Goal: Task Accomplishment & Management: Manage account settings

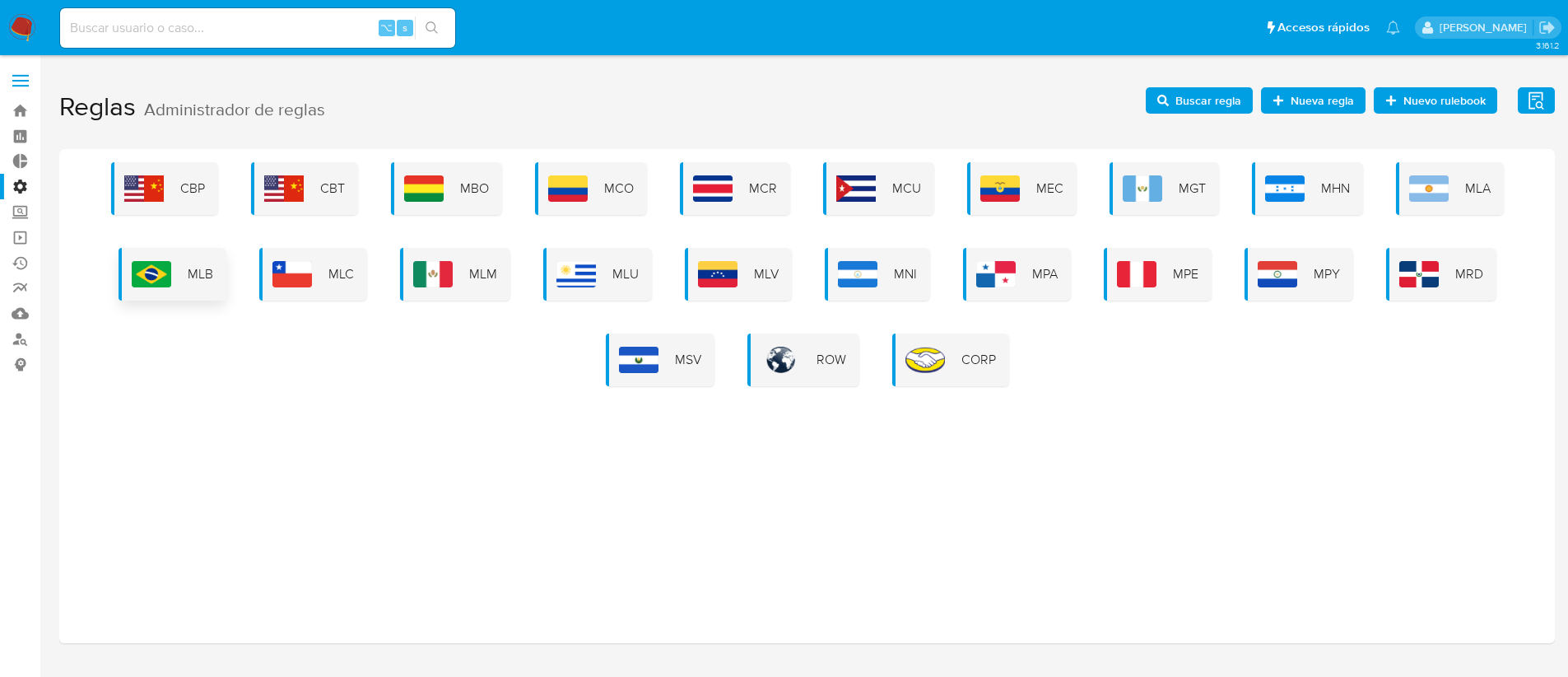
click at [174, 279] on div "MLB" at bounding box center [173, 274] width 108 height 53
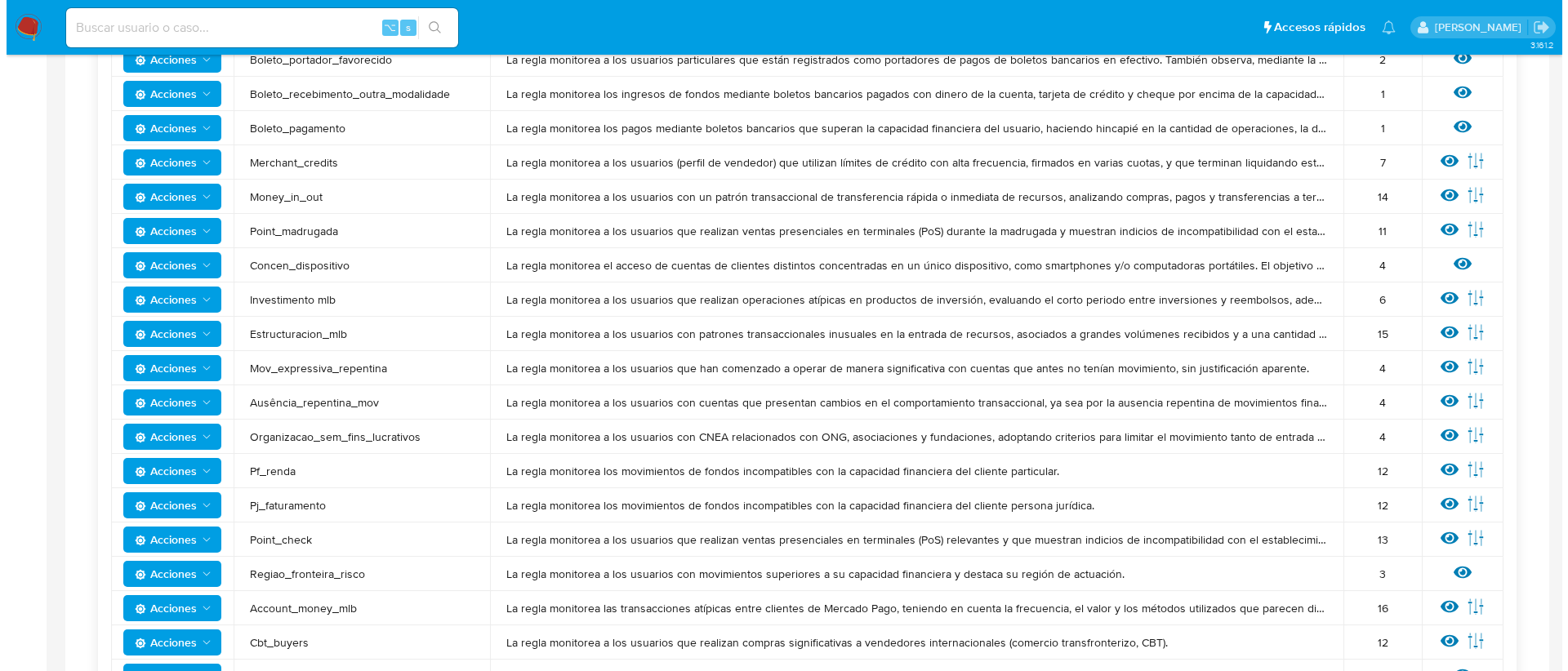
scroll to position [877, 0]
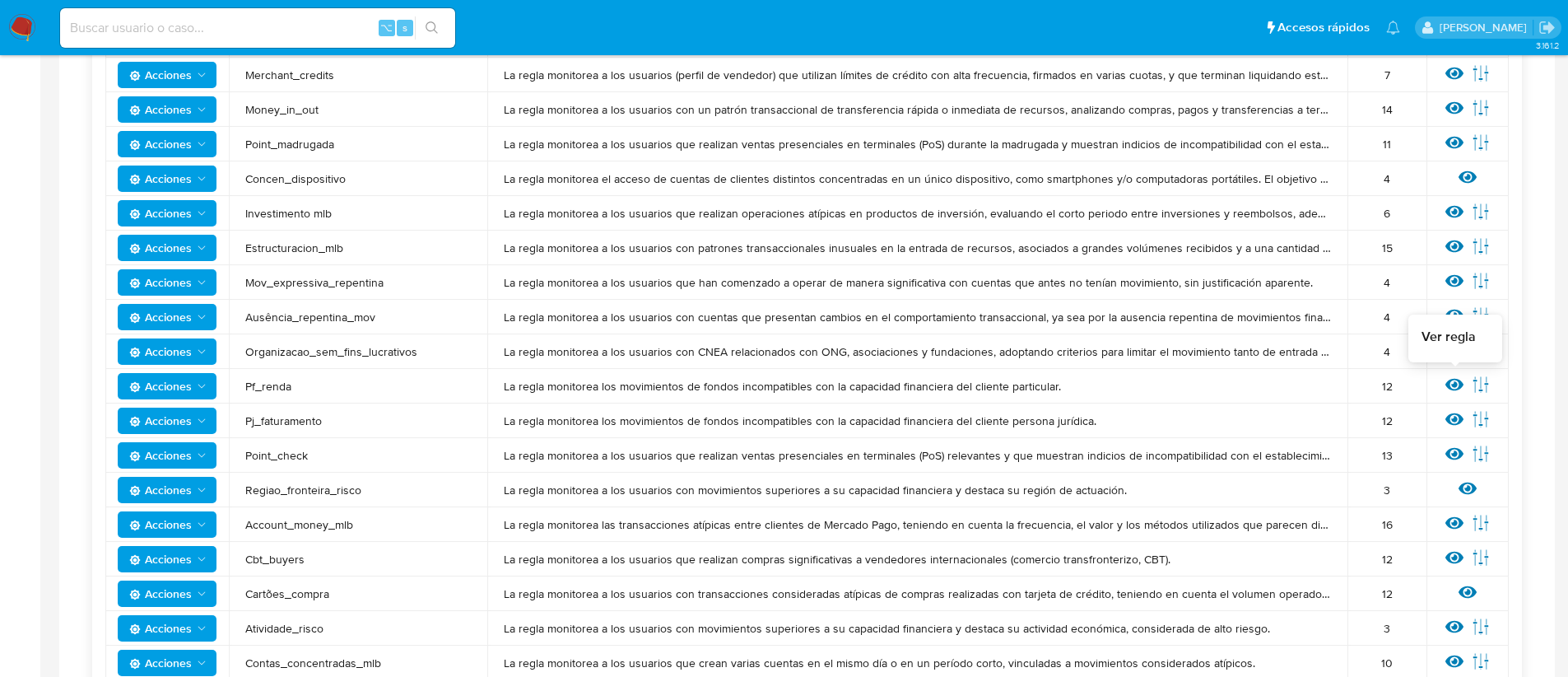
click at [1457, 389] on icon at bounding box center [1454, 385] width 18 height 13
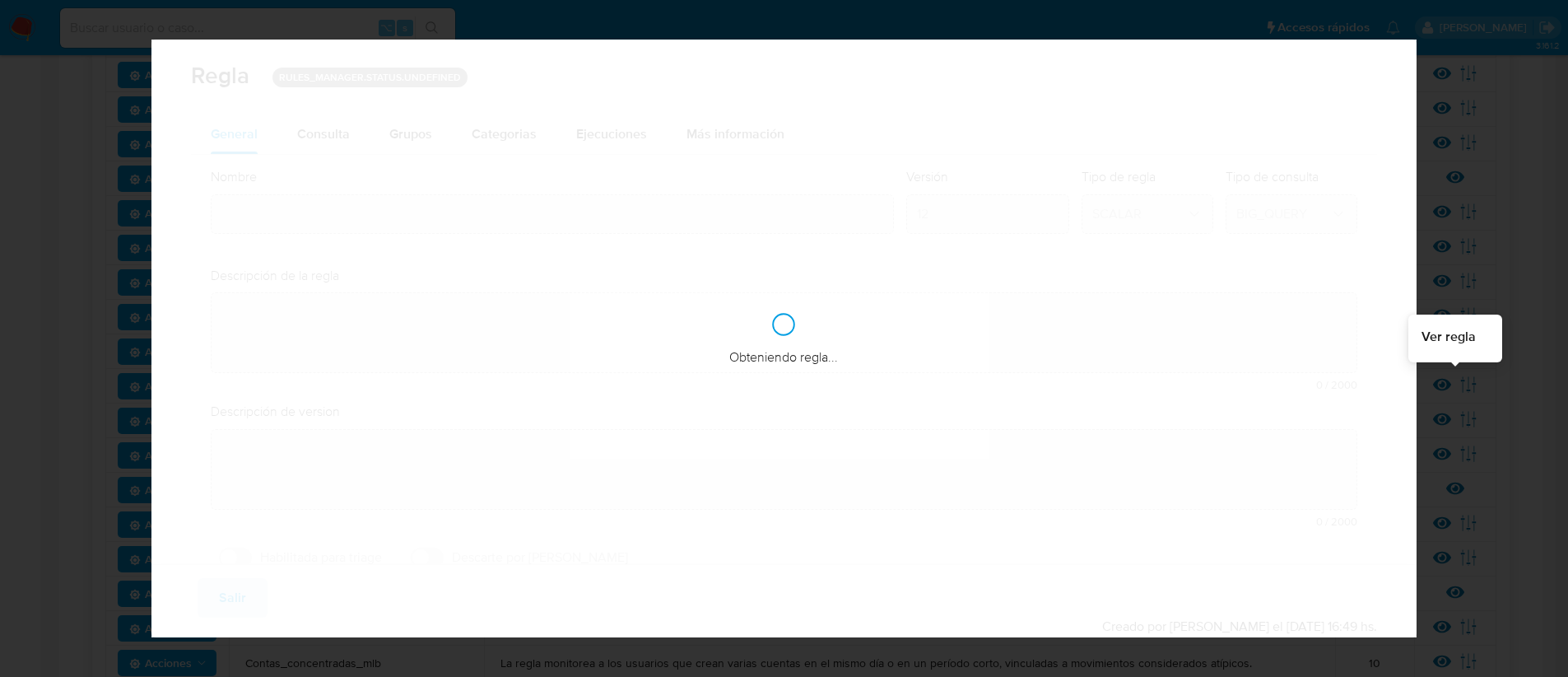
type input "Pf_renda"
type textarea "La regla monitorea los movimientos de fondos incompatibles con la capacidad fin…"
checkbox input "true"
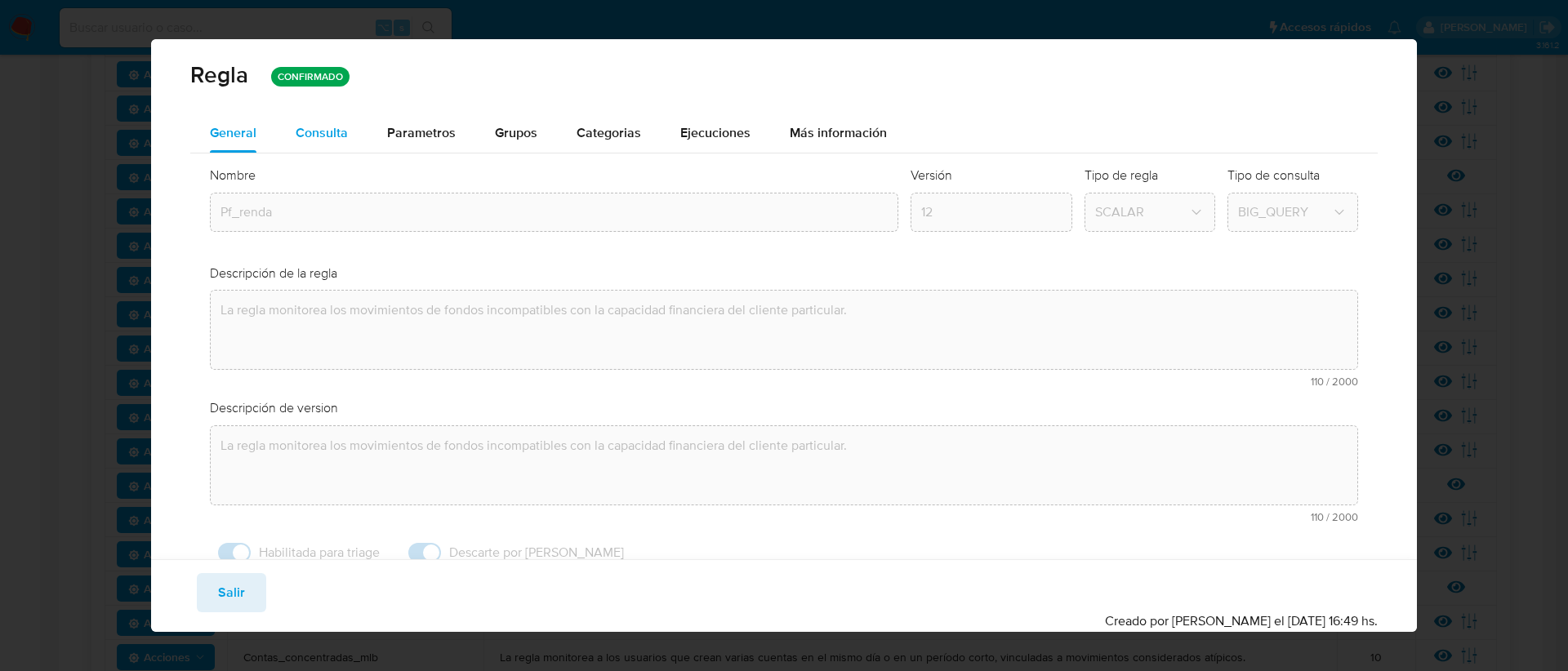
click at [311, 143] on div "Consulta" at bounding box center [321, 133] width 53 height 39
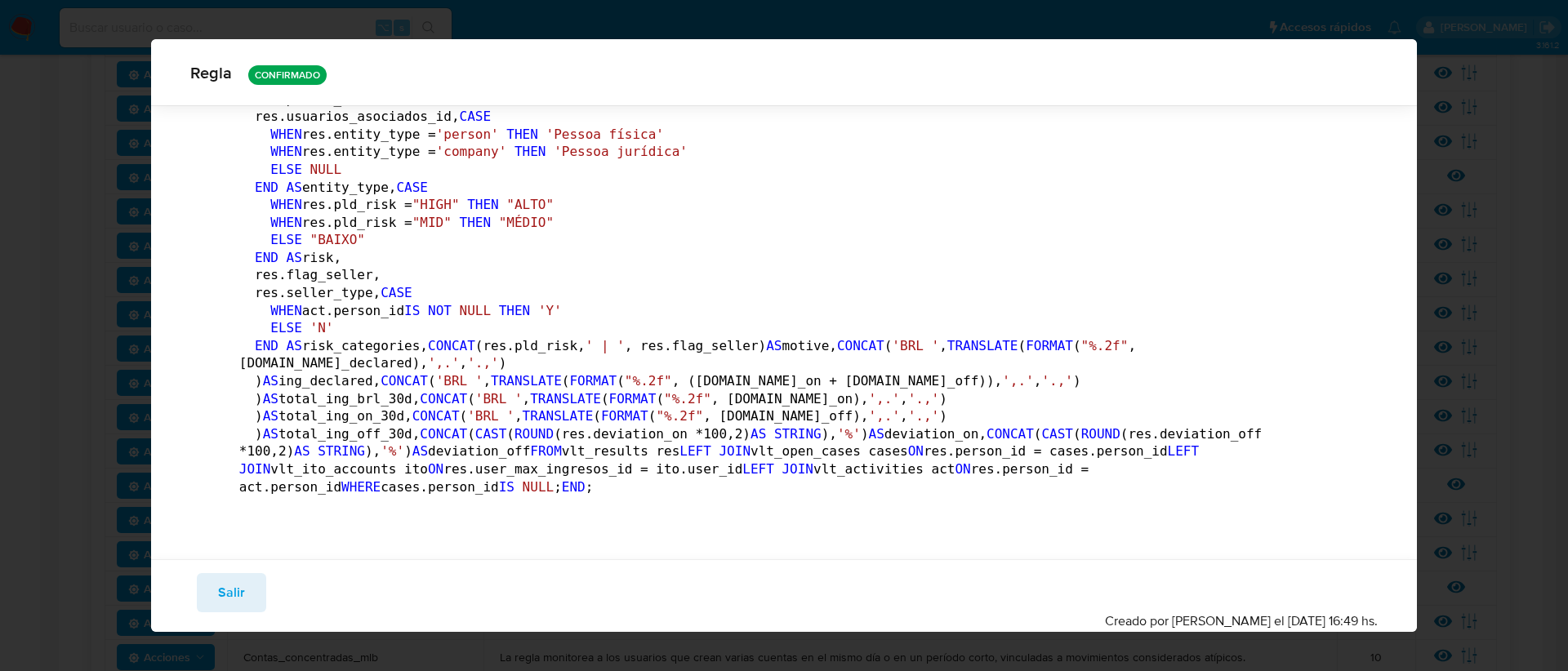
scroll to position [6476, 0]
click at [241, 593] on span "Salir" at bounding box center [231, 593] width 27 height 36
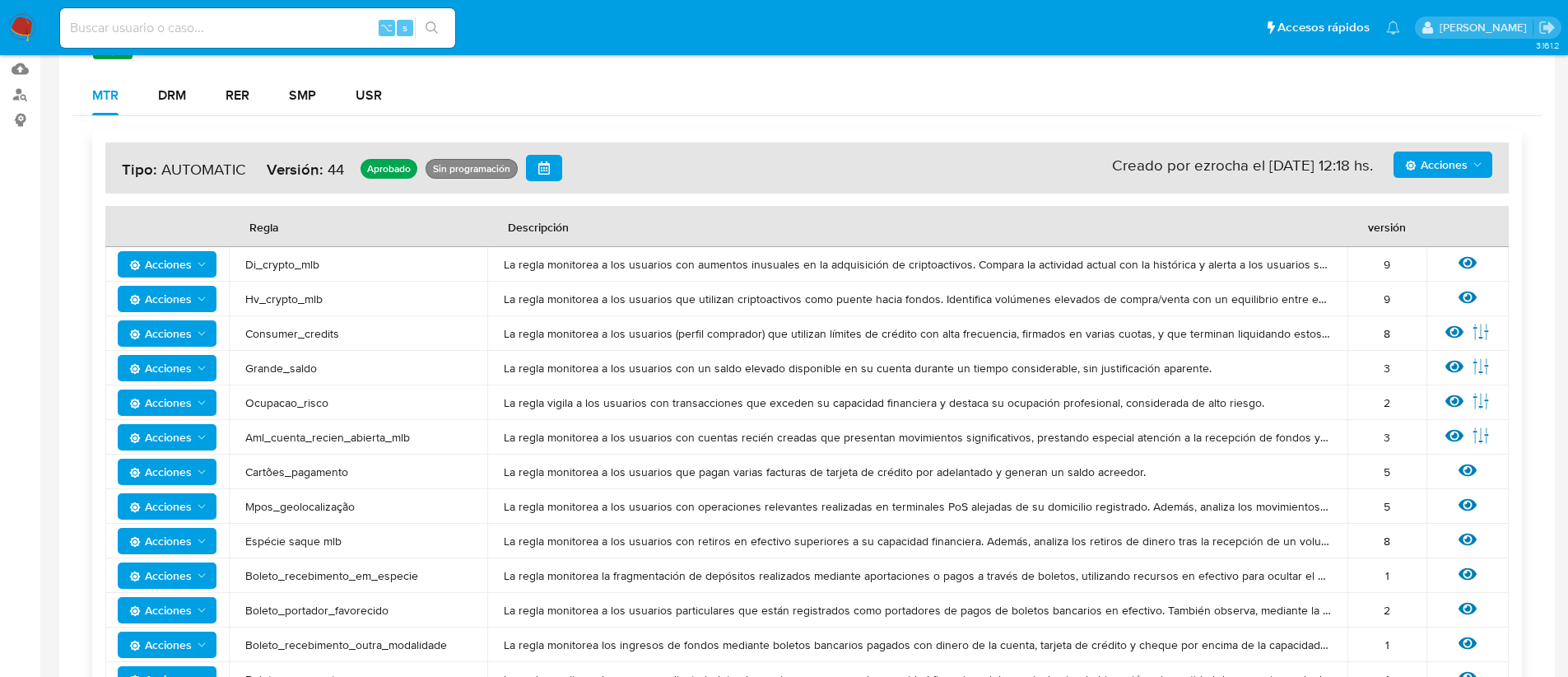
scroll to position [0, 0]
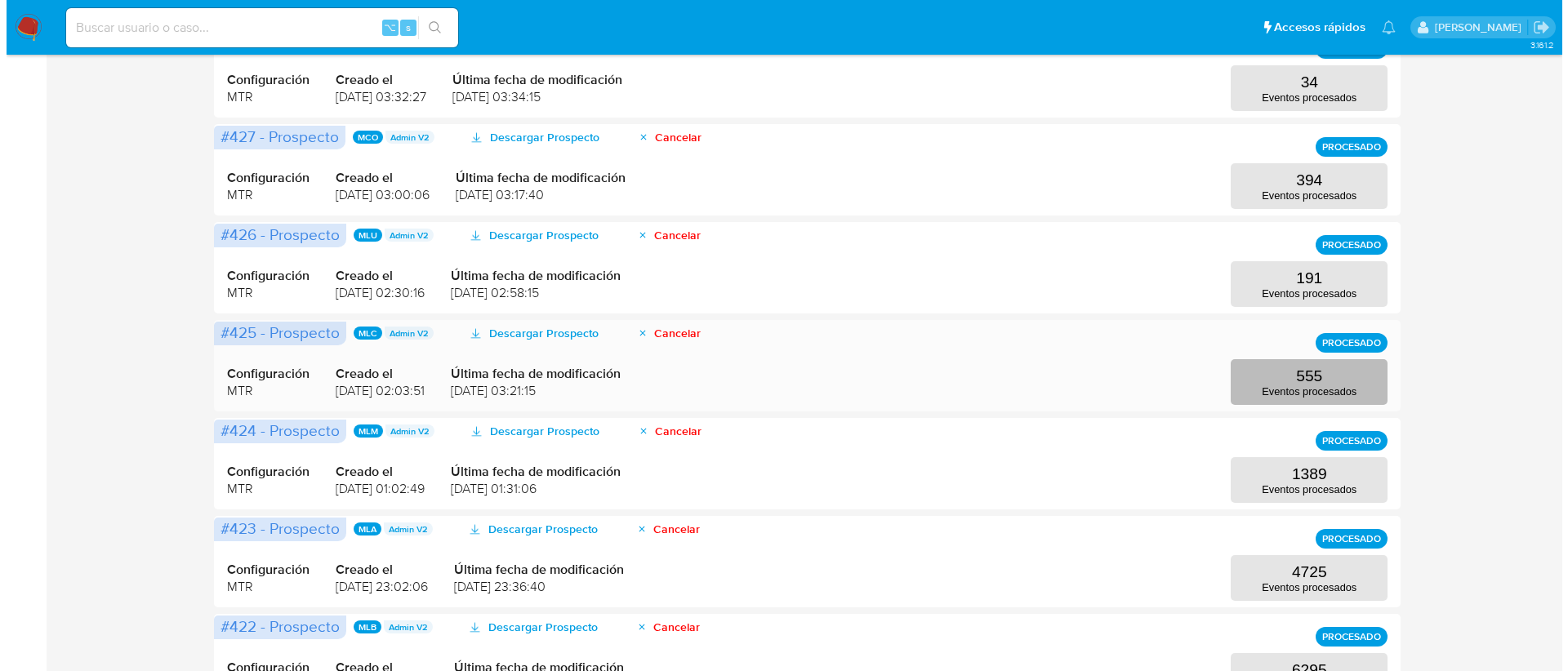
scroll to position [379, 0]
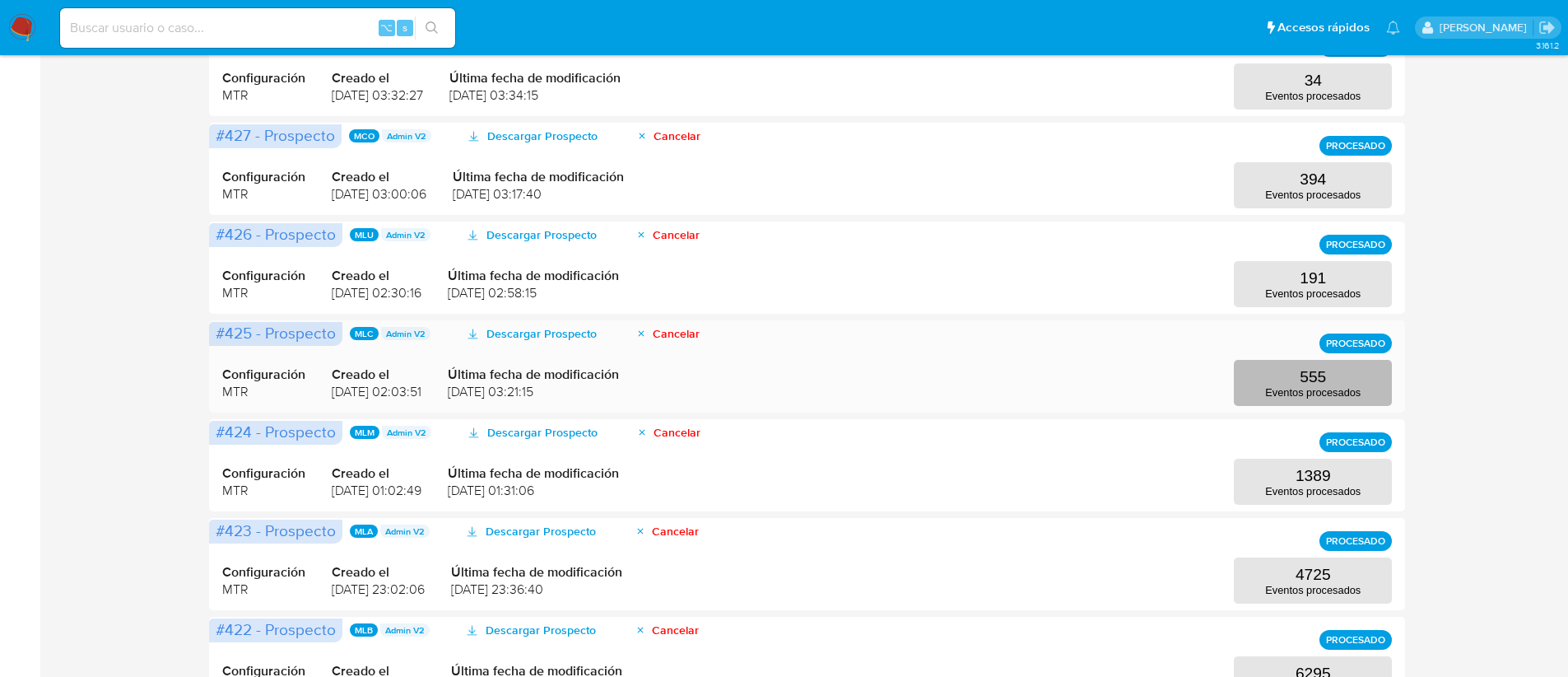
click at [1303, 372] on p "555" at bounding box center [1313, 377] width 26 height 18
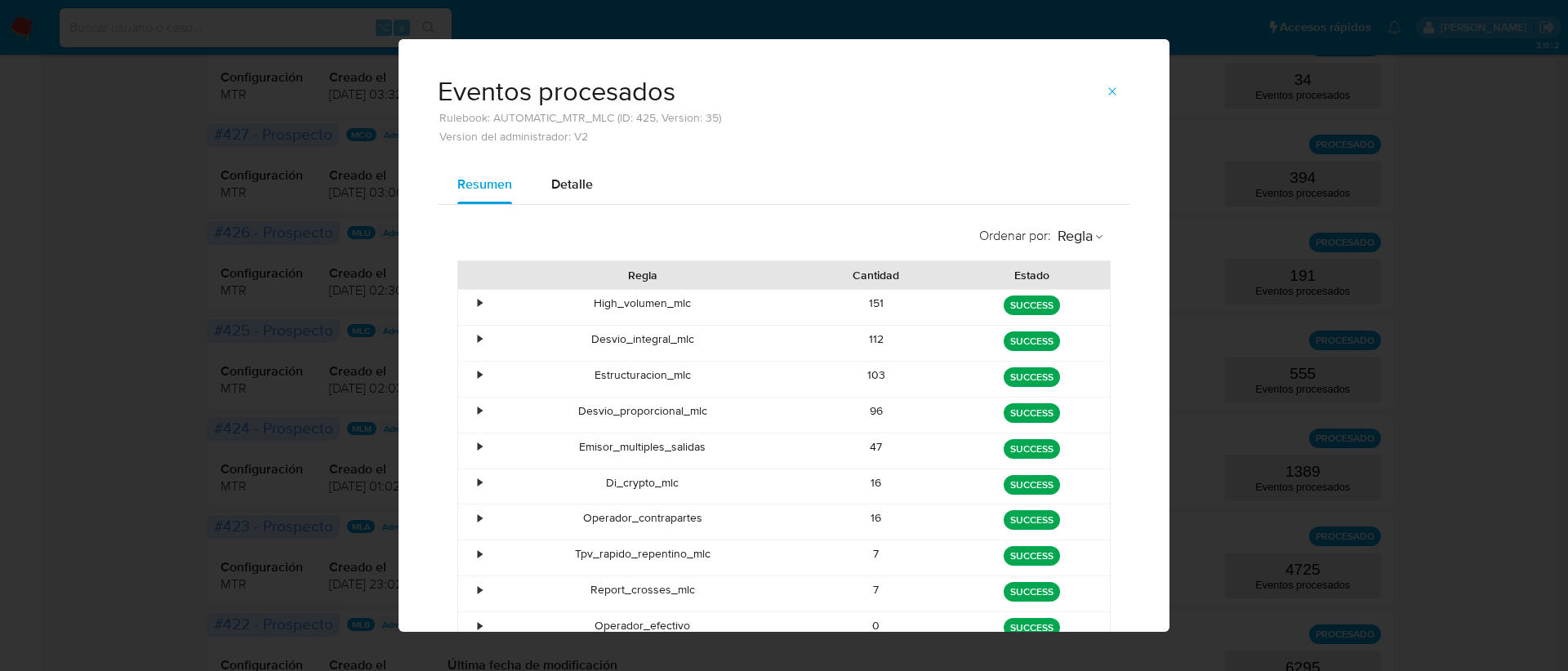
click at [478, 301] on div "•" at bounding box center [480, 303] width 4 height 15
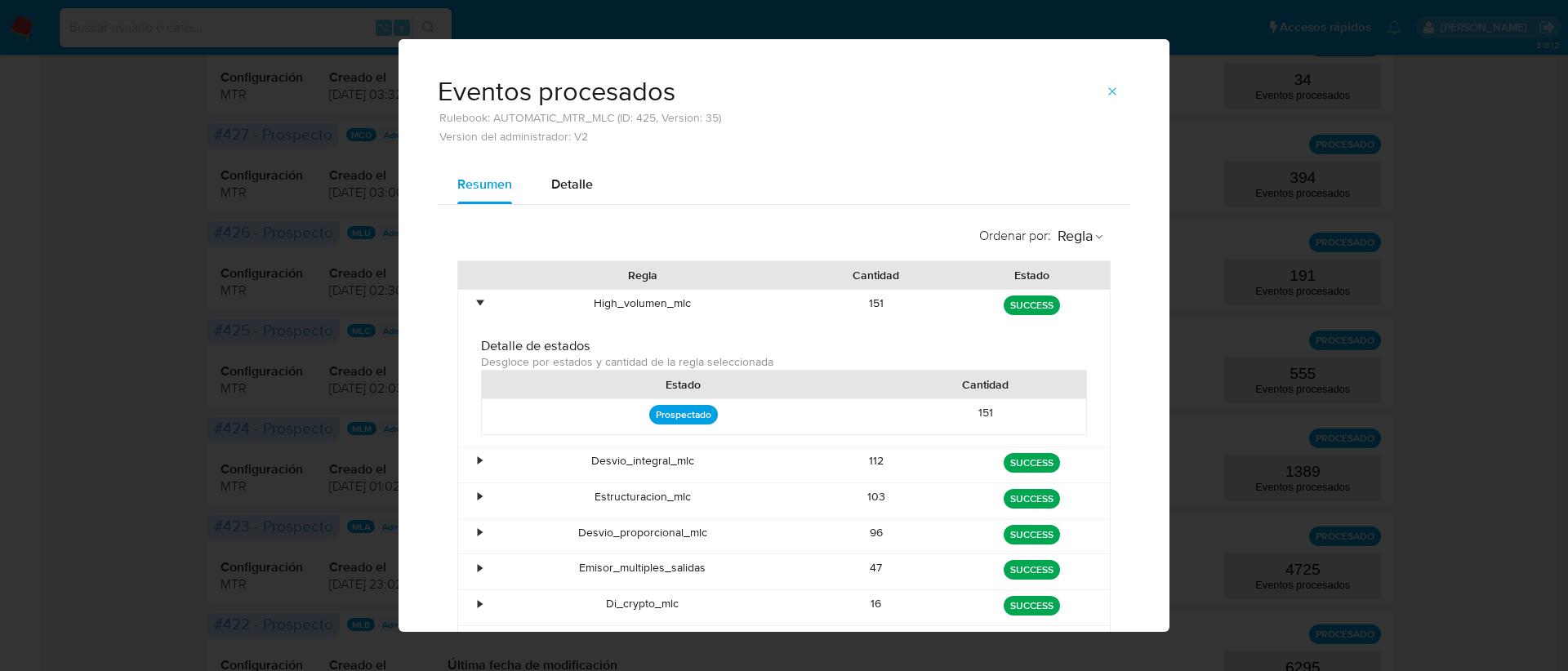
click at [478, 301] on div "•" at bounding box center [480, 303] width 4 height 15
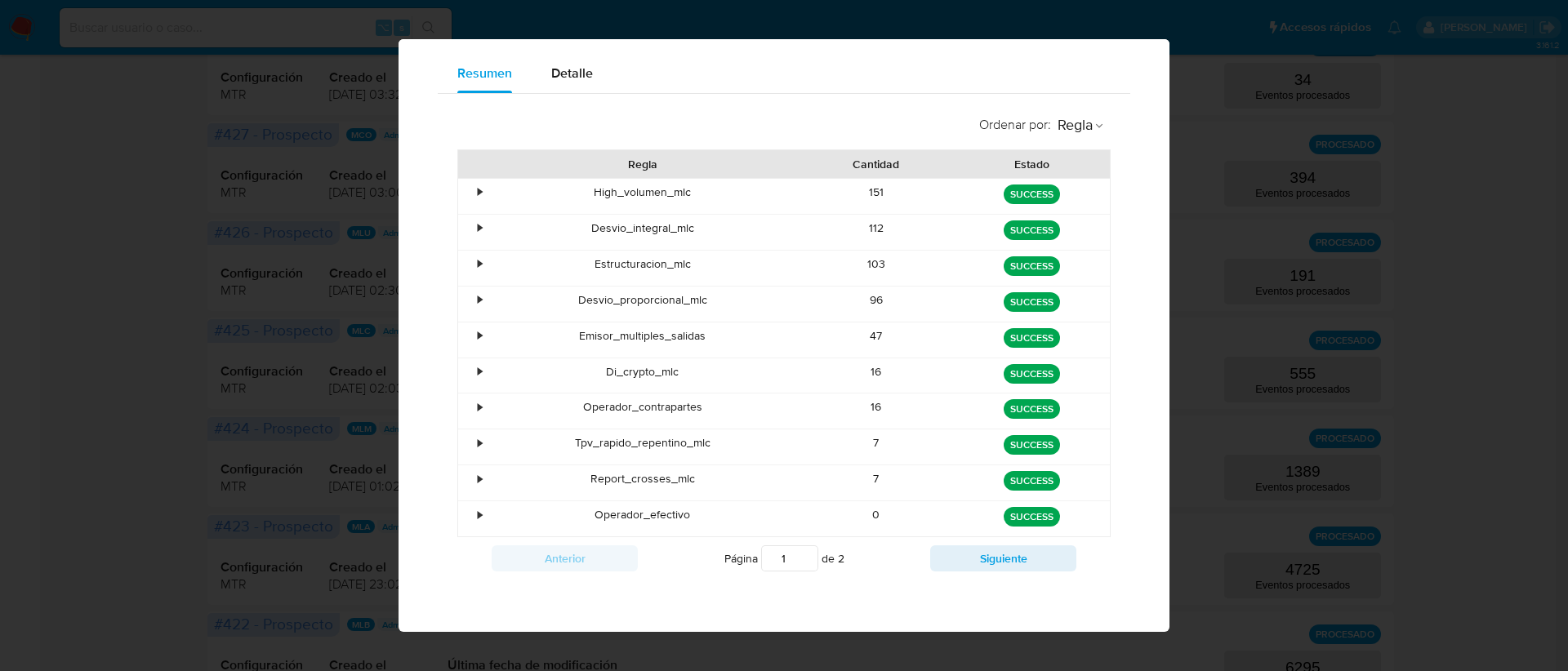
scroll to position [108, 0]
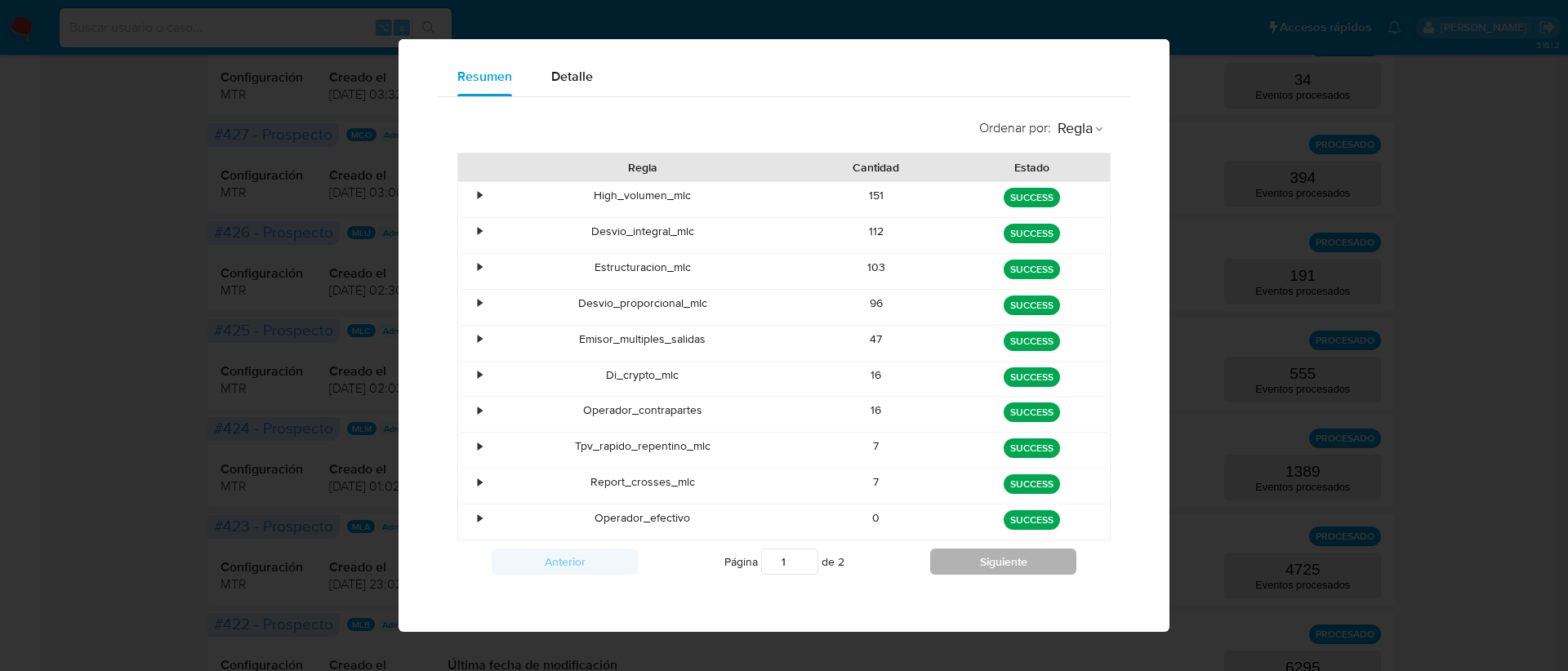
click at [987, 563] on button "Siguiente" at bounding box center [1003, 561] width 146 height 26
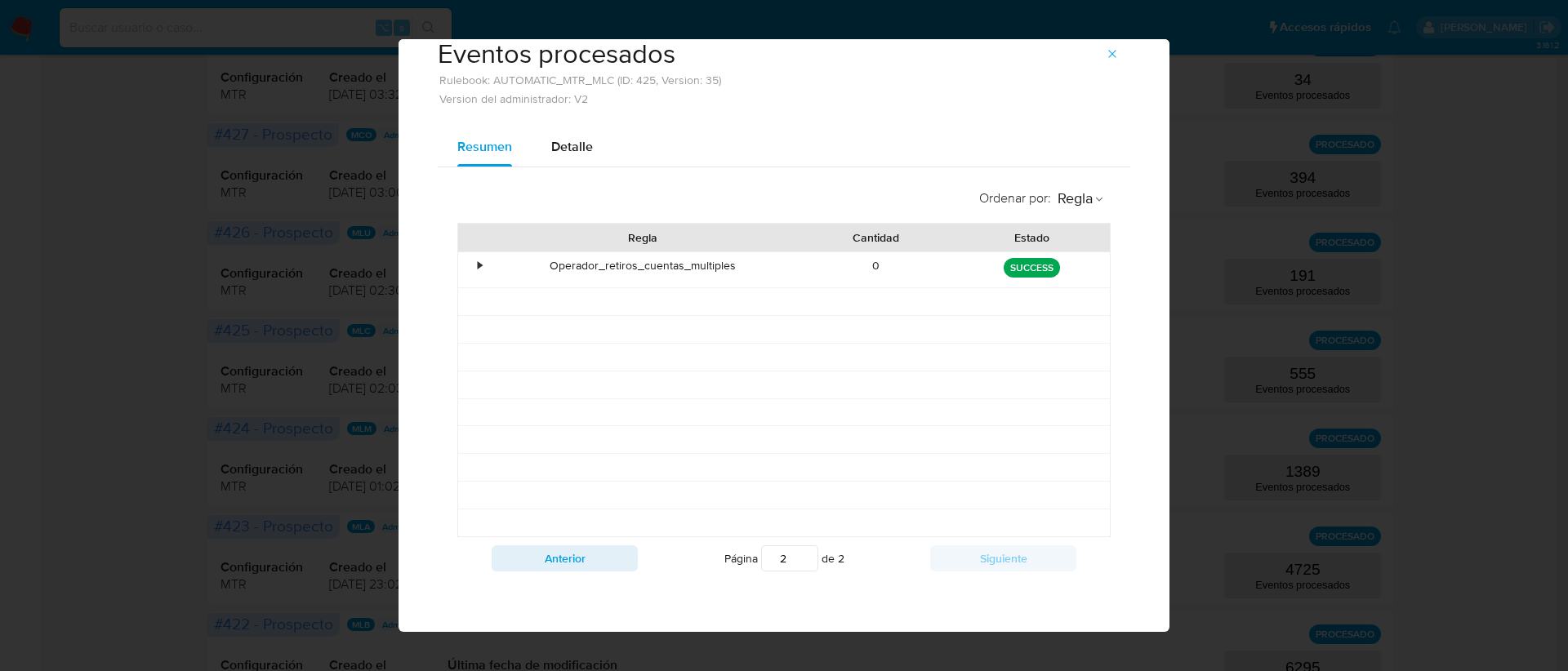
scroll to position [37, 0]
click at [549, 561] on button "Anterior" at bounding box center [564, 558] width 146 height 26
type input "1"
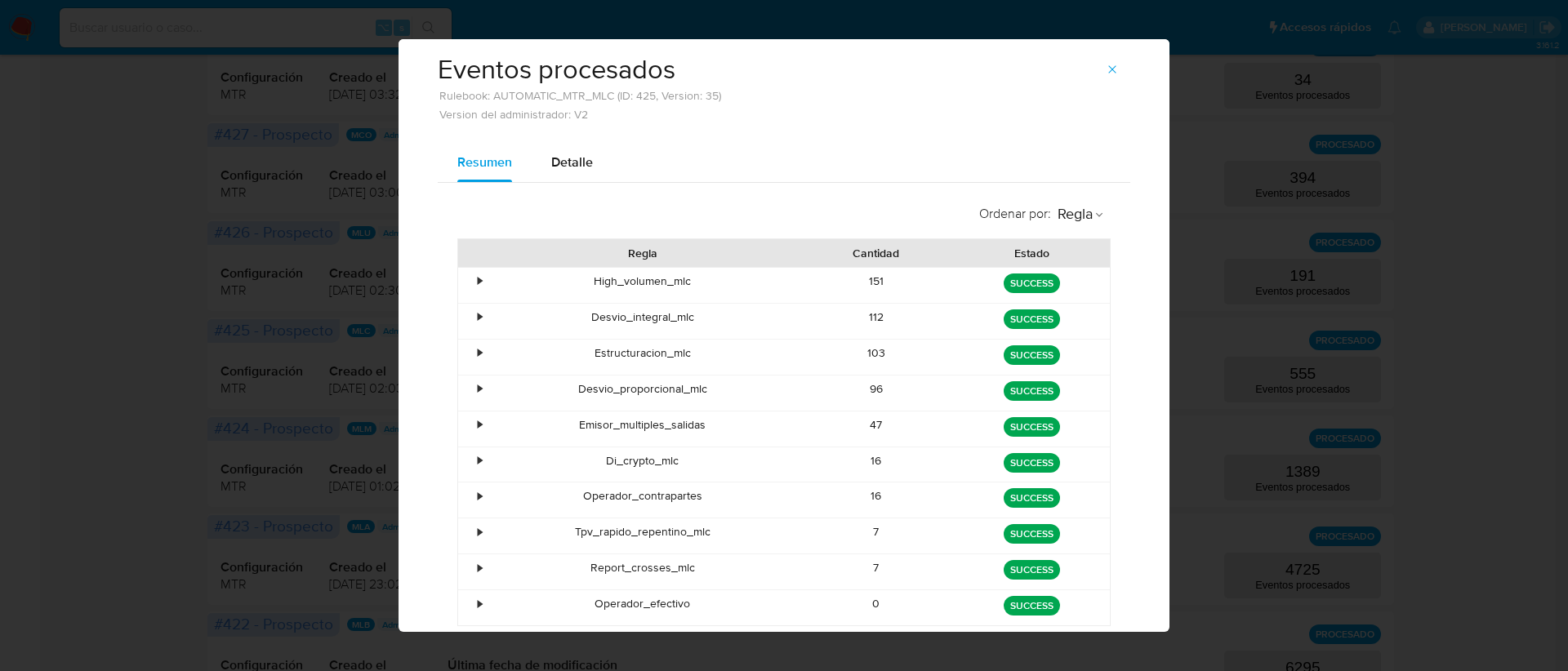
scroll to position [0, 0]
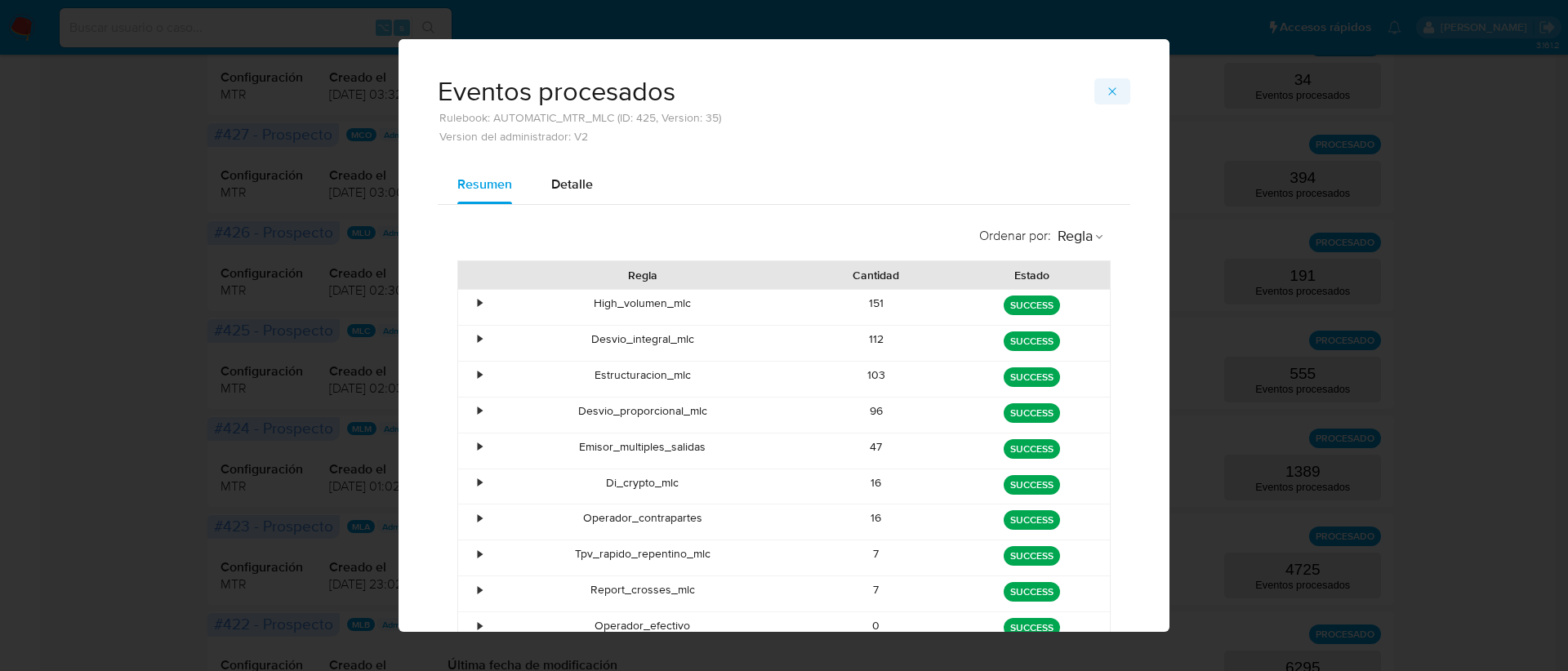
click at [1110, 87] on icon "button" at bounding box center [1113, 92] width 13 height 13
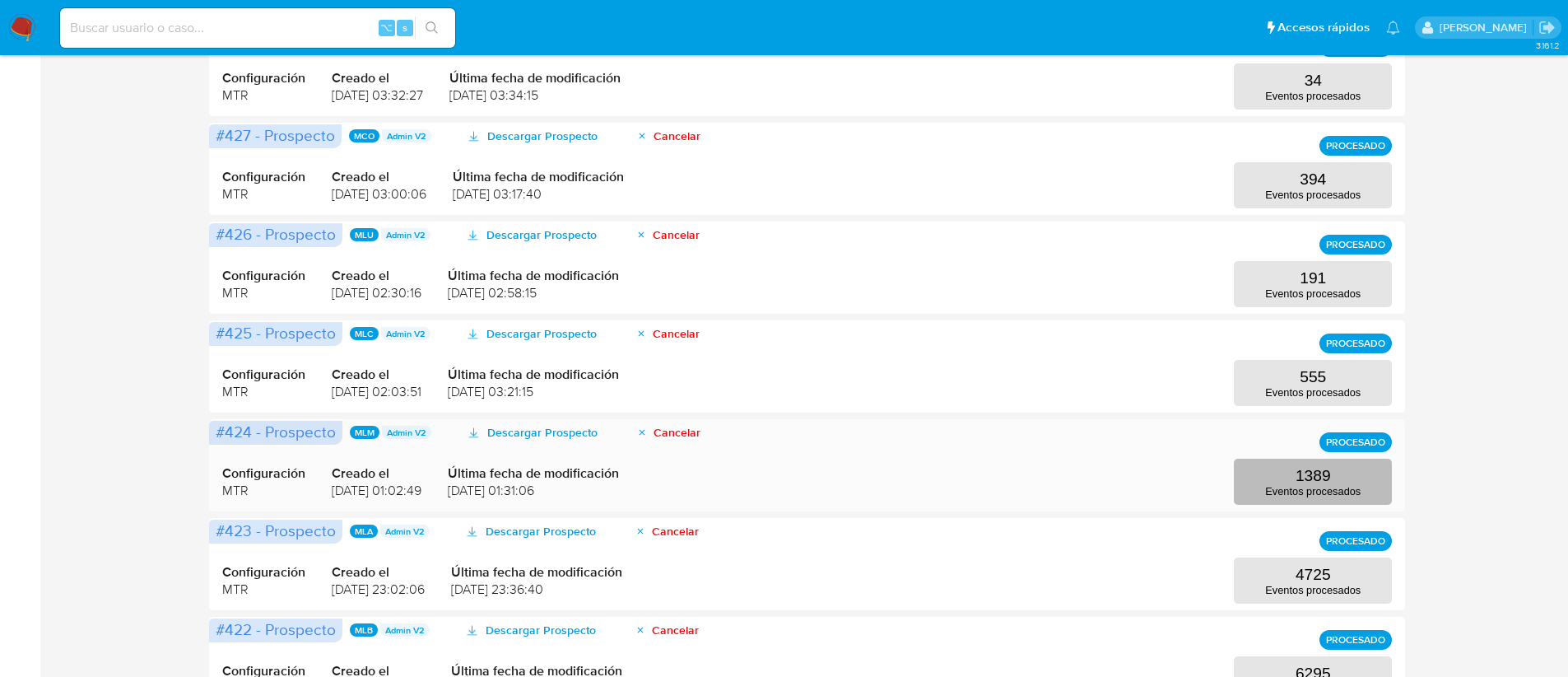
click at [1277, 477] on button "1389 Eventos procesados" at bounding box center [1314, 482] width 158 height 46
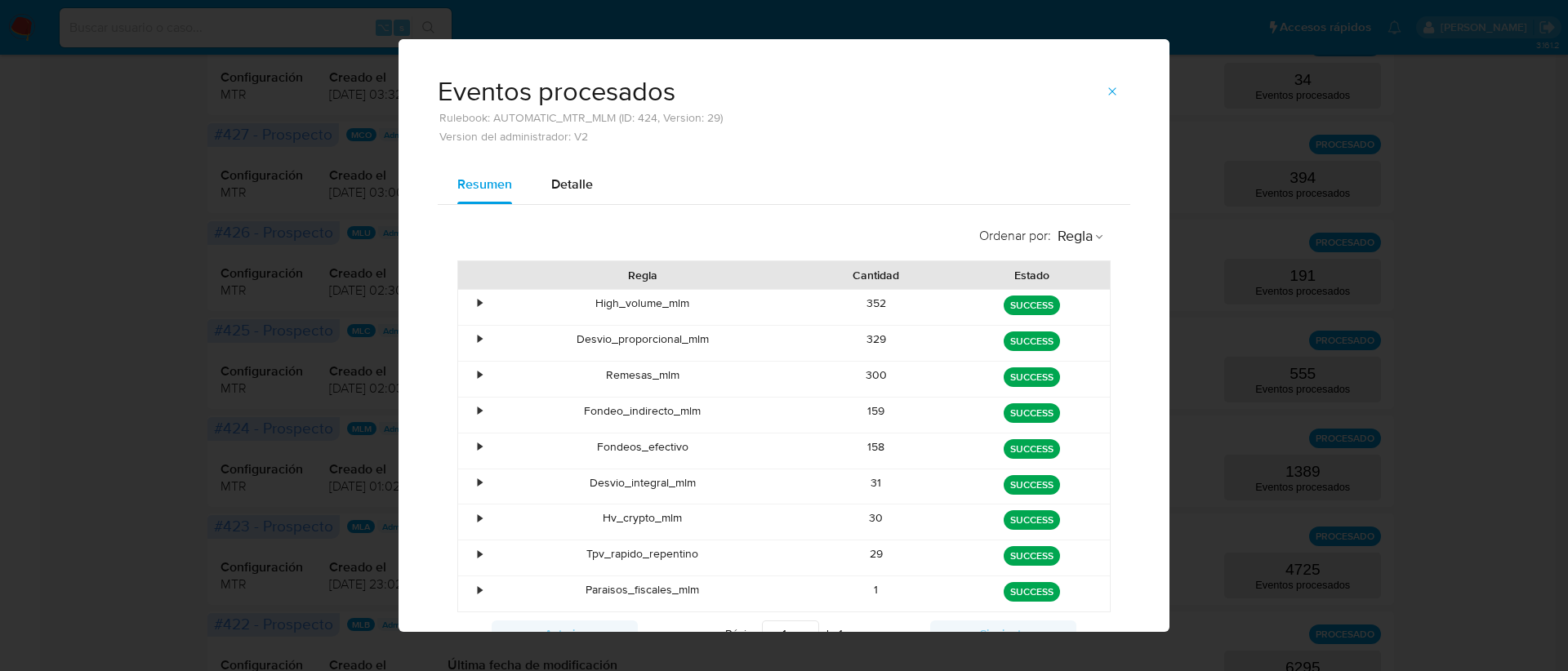
click at [468, 333] on div "•" at bounding box center [472, 343] width 29 height 35
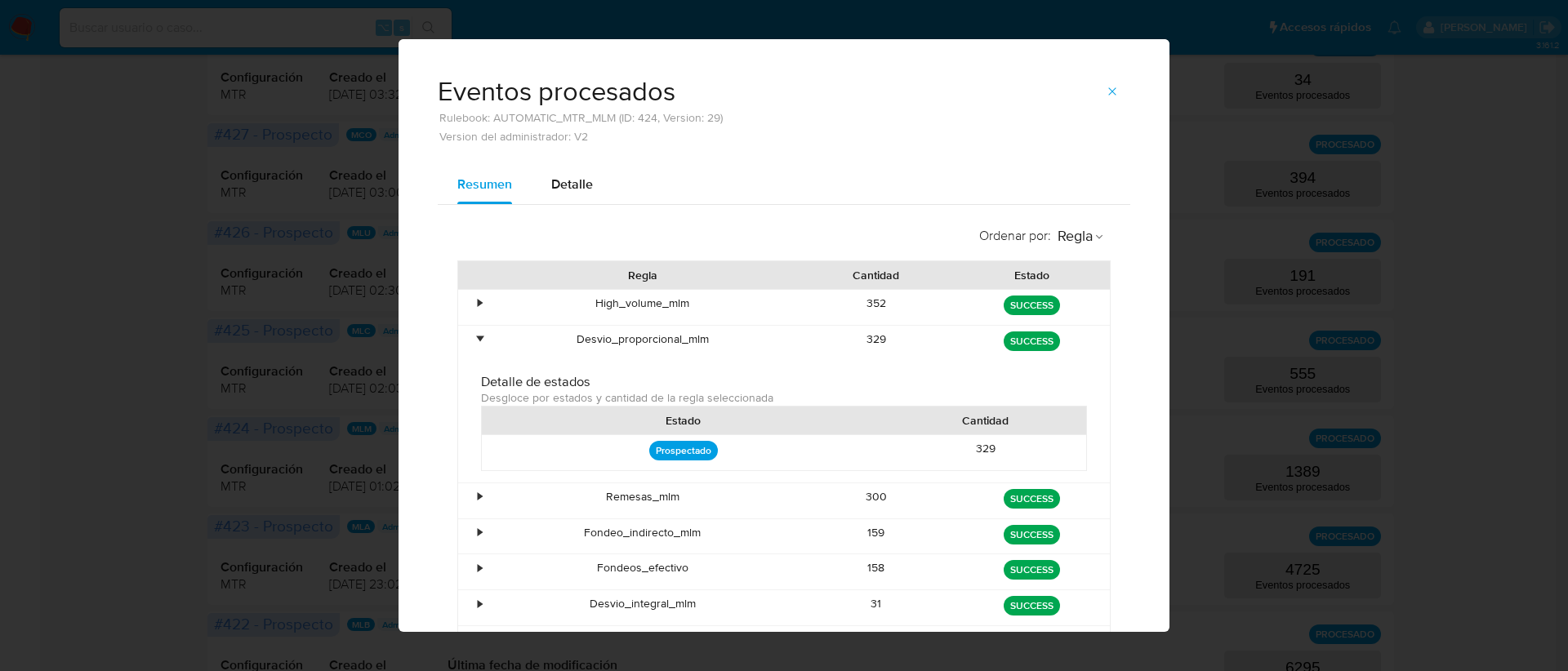
click at [468, 333] on div "•" at bounding box center [472, 343] width 29 height 35
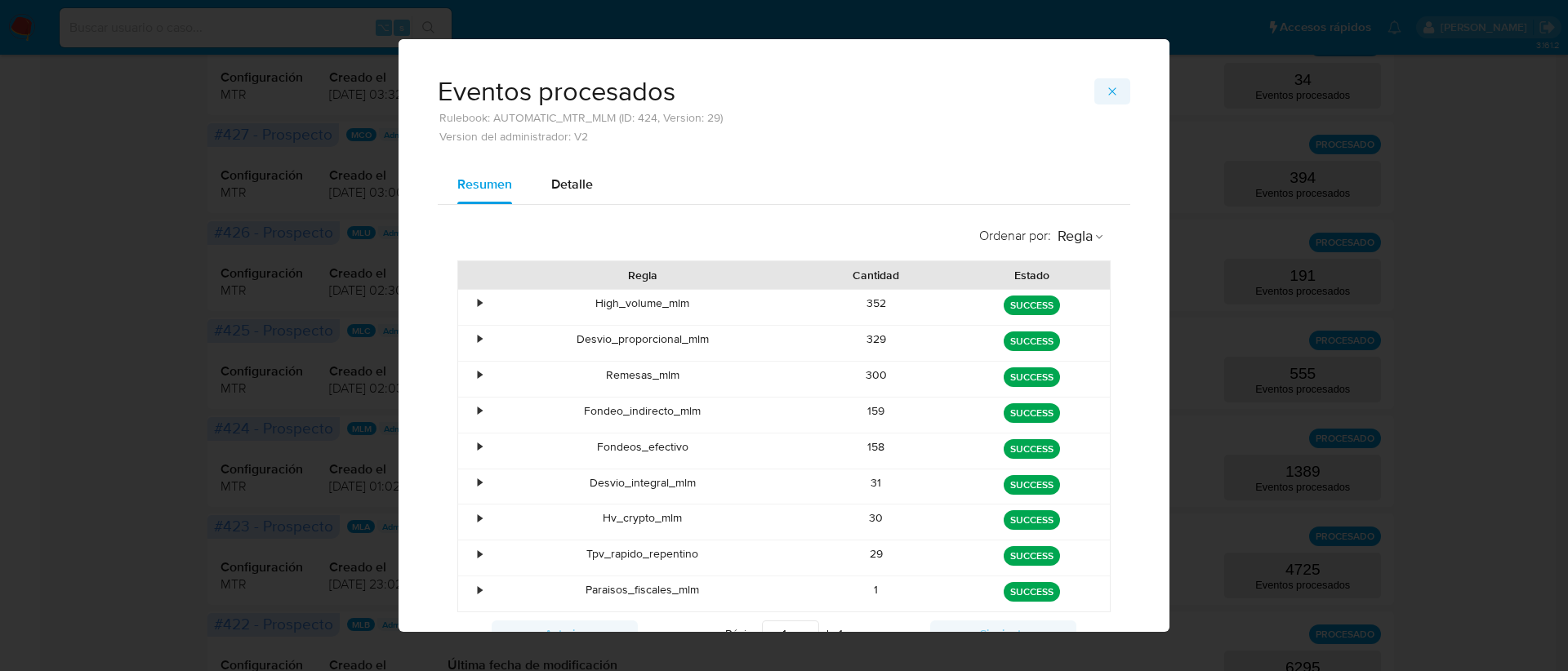
click at [1106, 94] on icon "button" at bounding box center [1113, 92] width 13 height 13
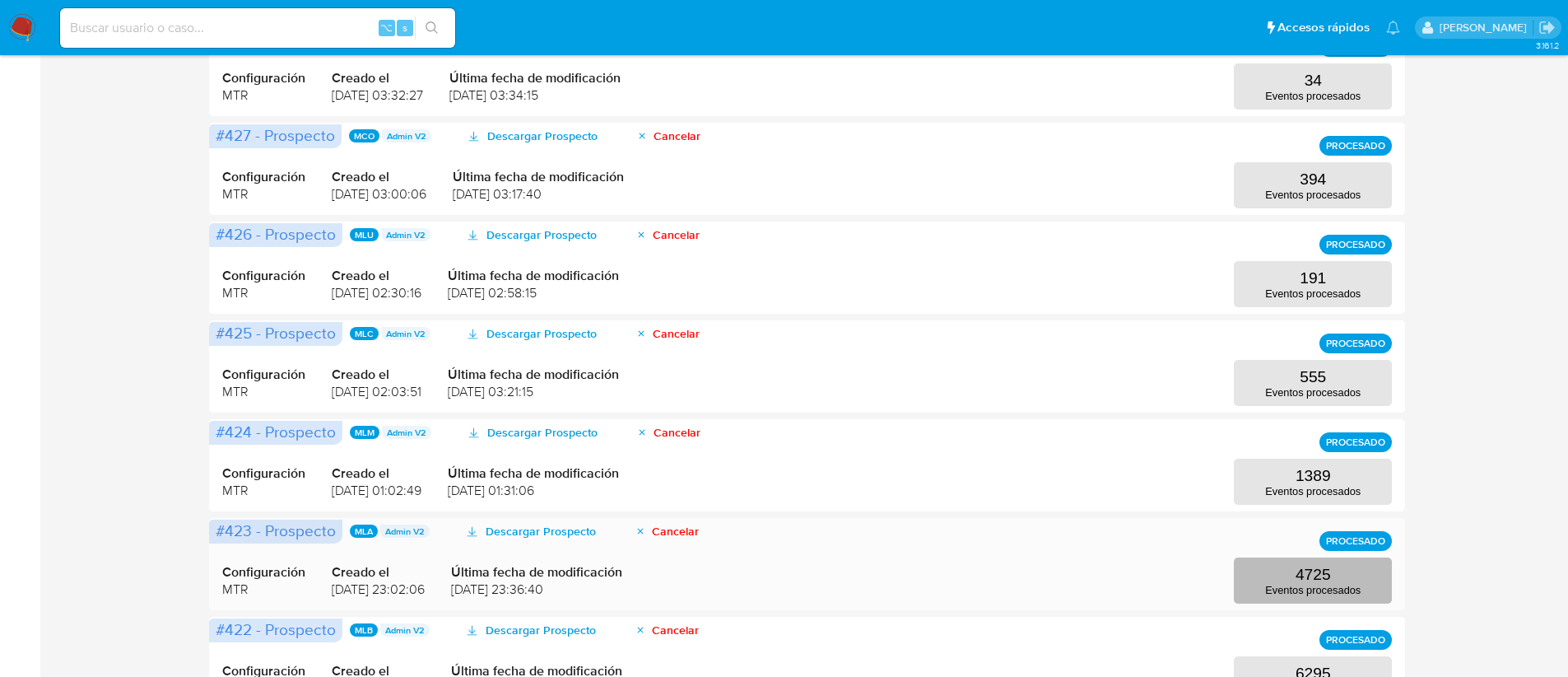
click at [1359, 575] on button "4725 Eventos procesados" at bounding box center [1314, 581] width 158 height 46
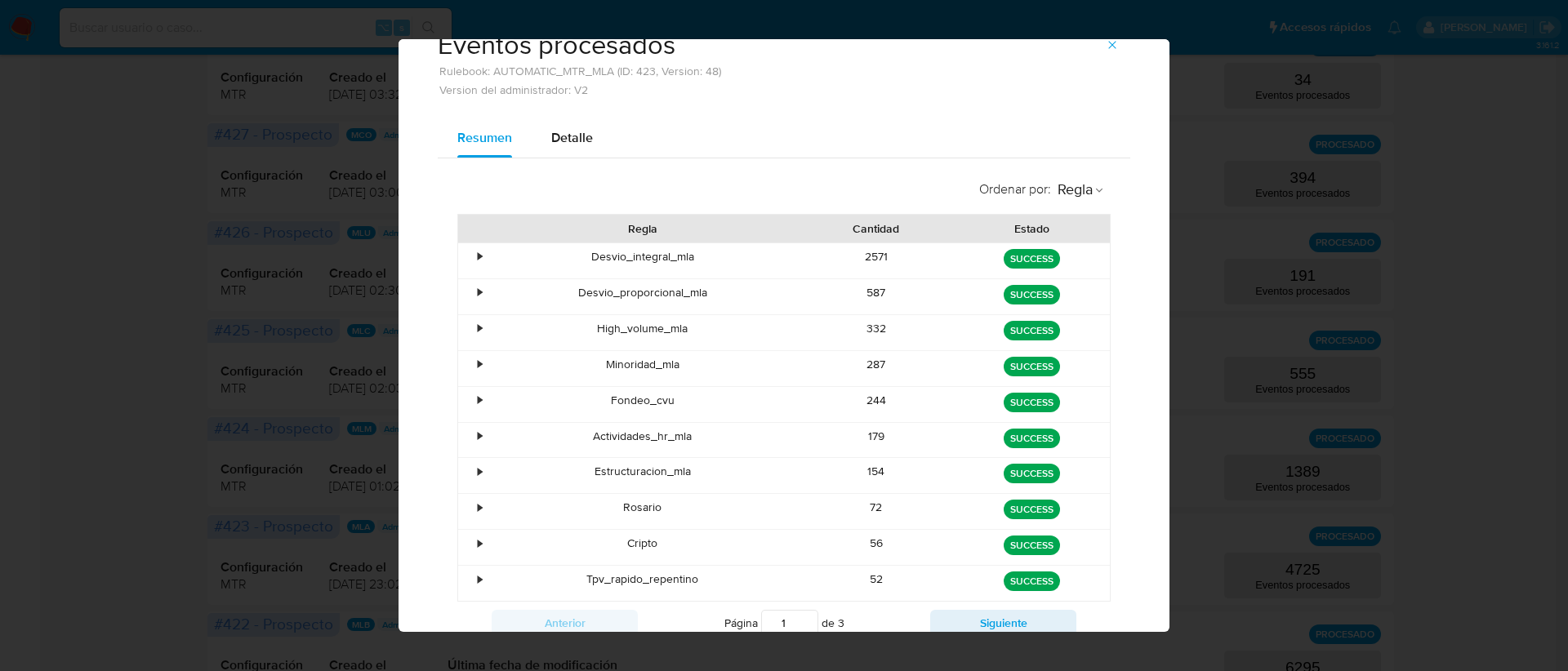
scroll to position [111, 0]
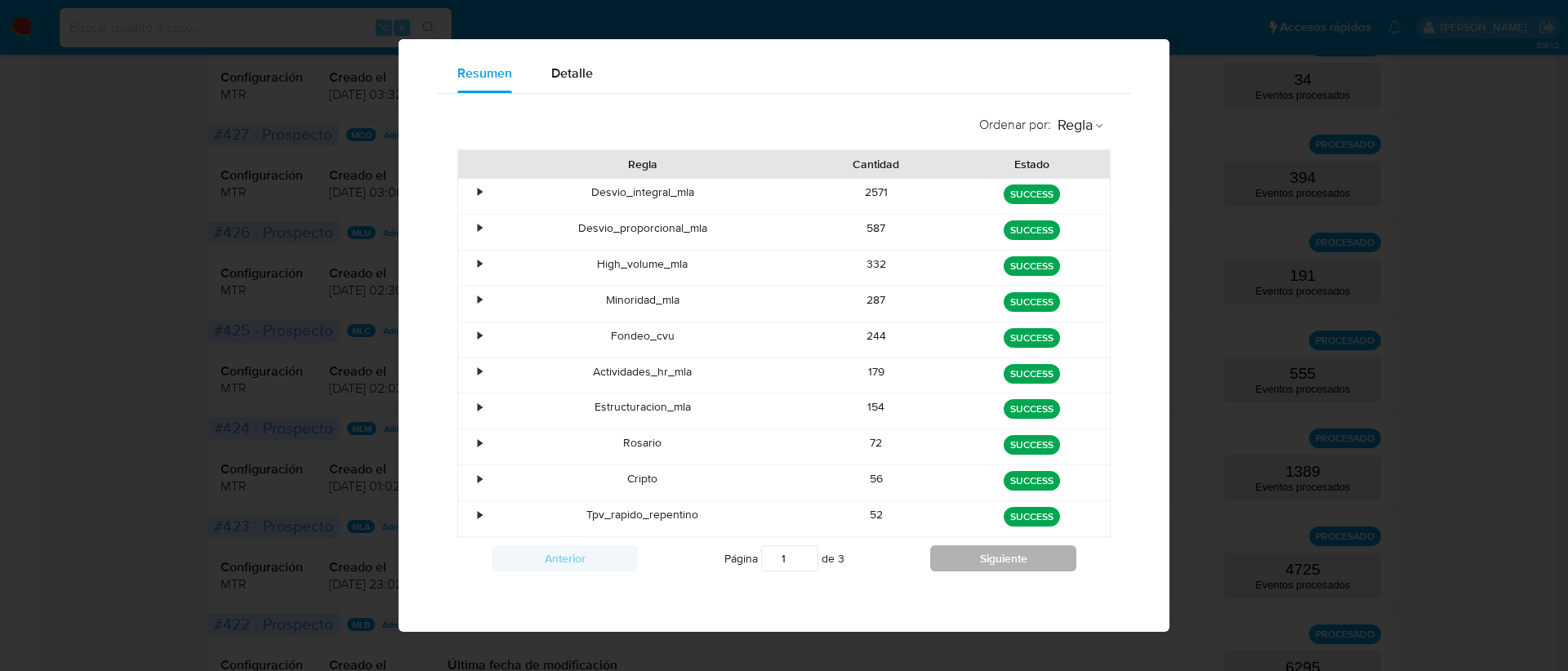
click at [949, 552] on button "Siguiente" at bounding box center [1003, 558] width 146 height 26
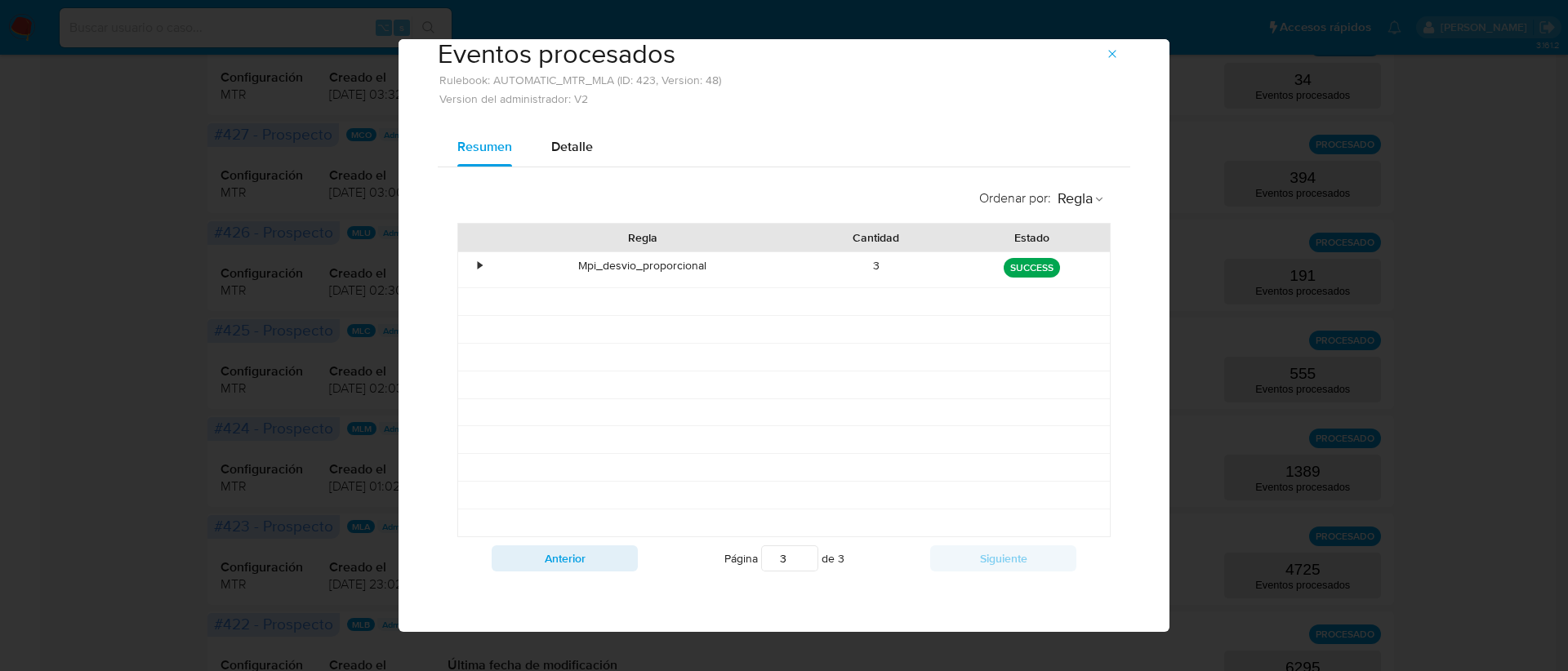
scroll to position [37, 0]
click at [578, 563] on button "Anterior" at bounding box center [564, 558] width 146 height 26
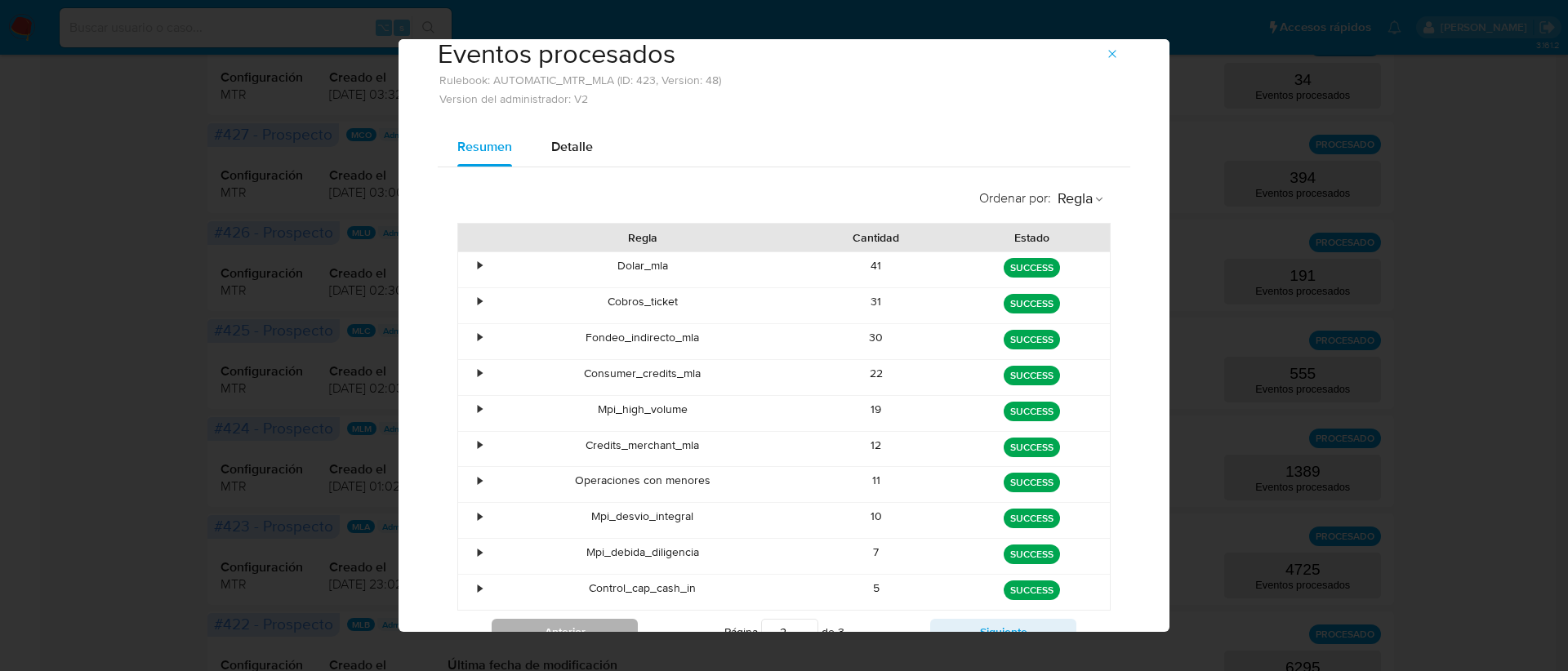
click at [578, 563] on div "Mpi_debida_diligencia" at bounding box center [642, 556] width 312 height 35
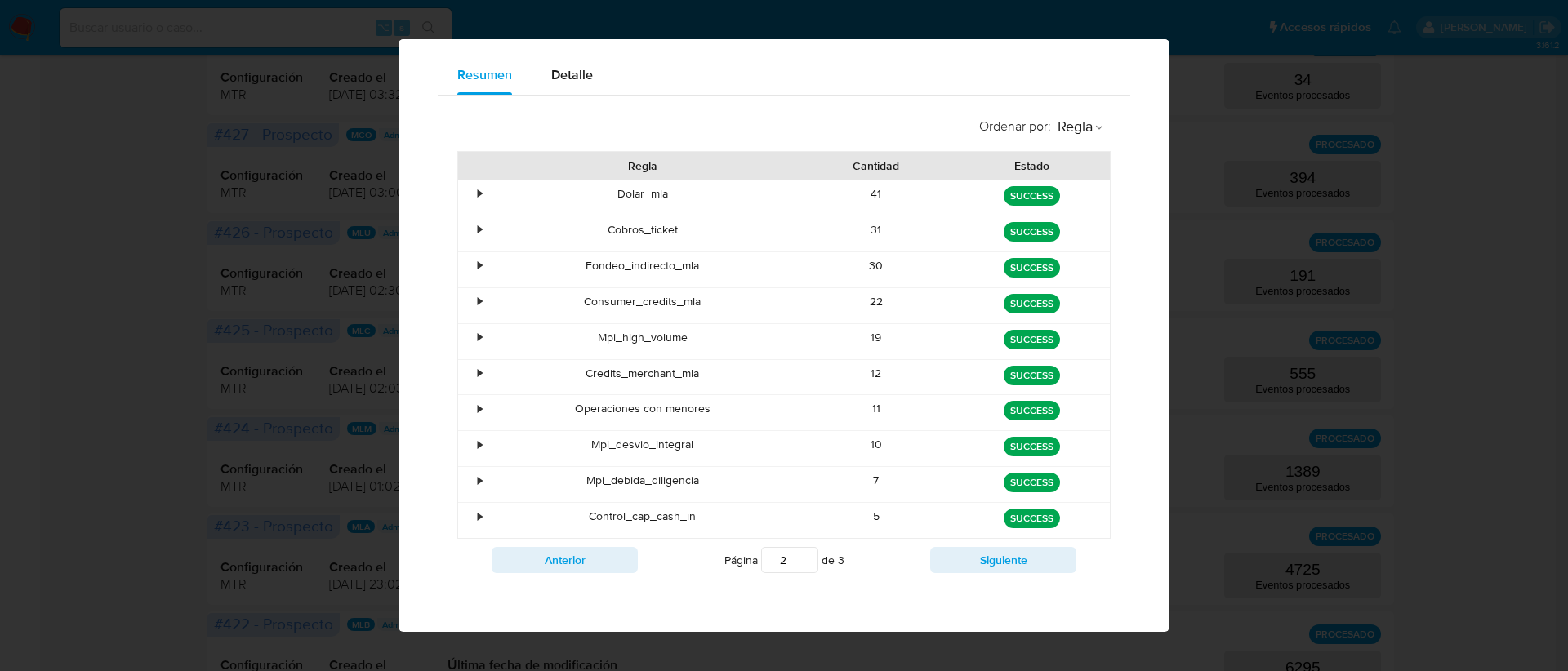
scroll to position [111, 0]
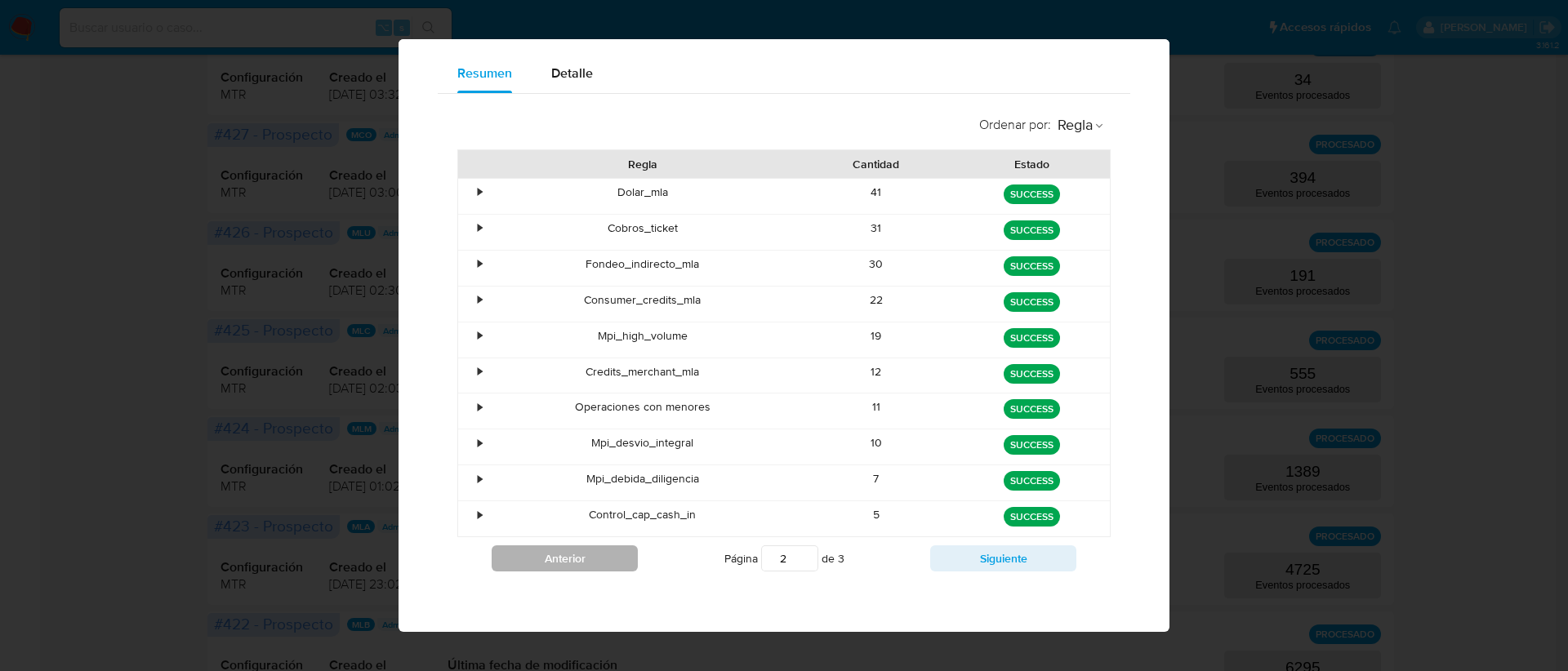
click at [580, 563] on button "Anterior" at bounding box center [564, 558] width 146 height 26
type input "1"
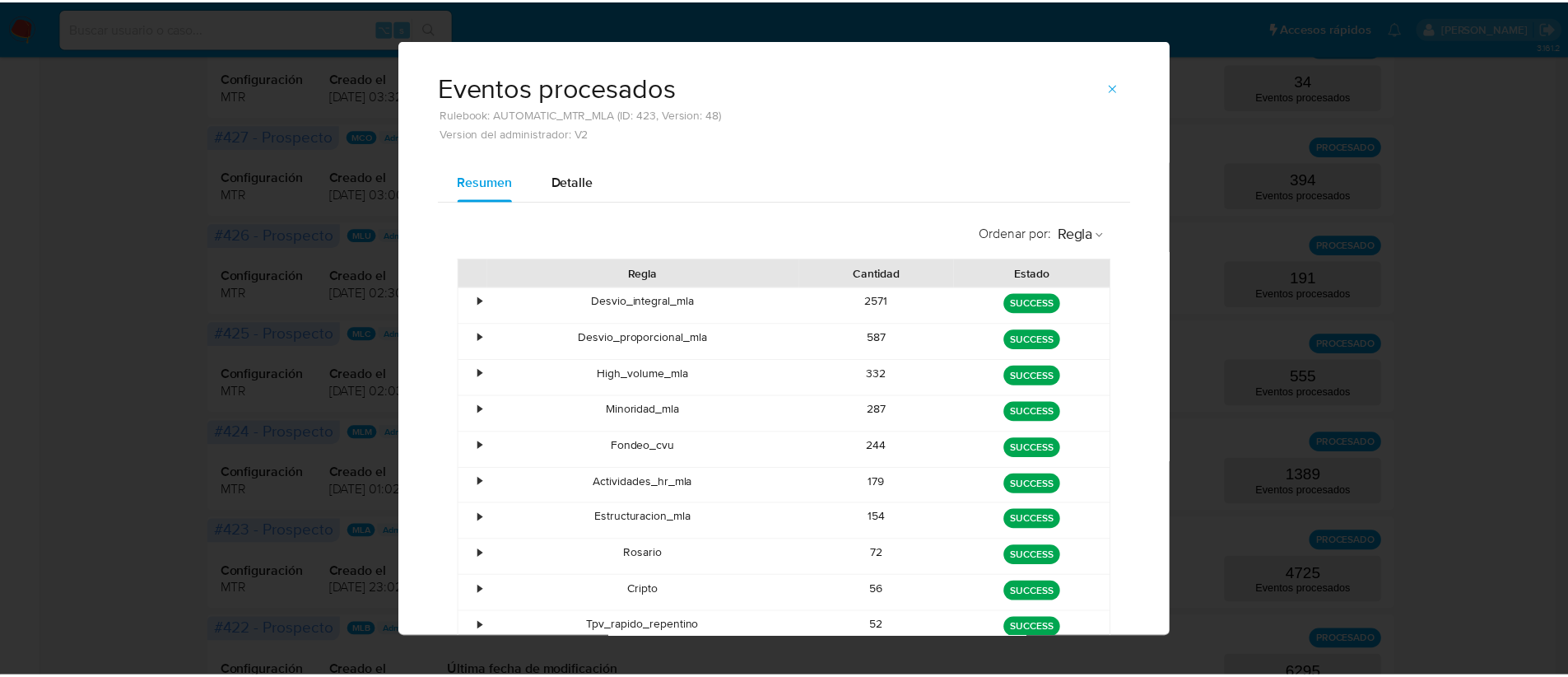
scroll to position [0, 0]
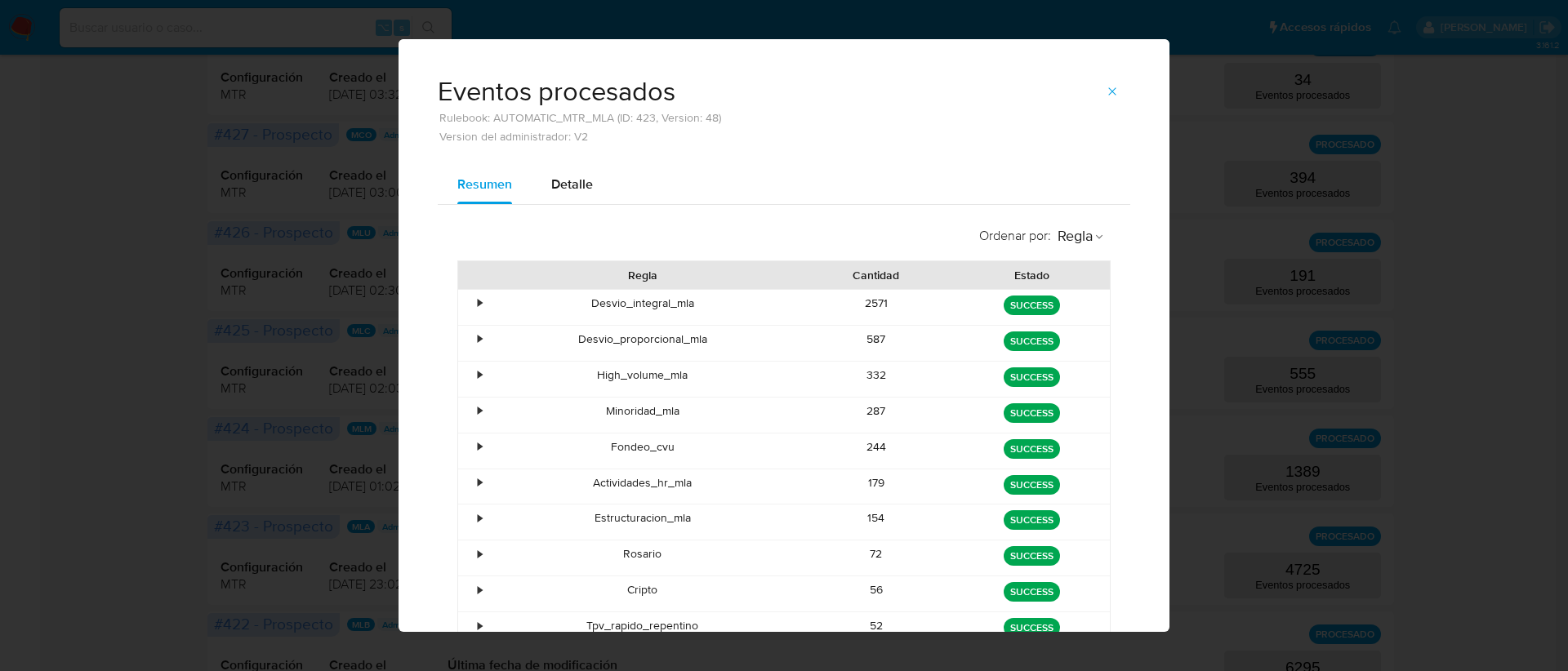
click at [1106, 90] on icon "button" at bounding box center [1113, 92] width 13 height 13
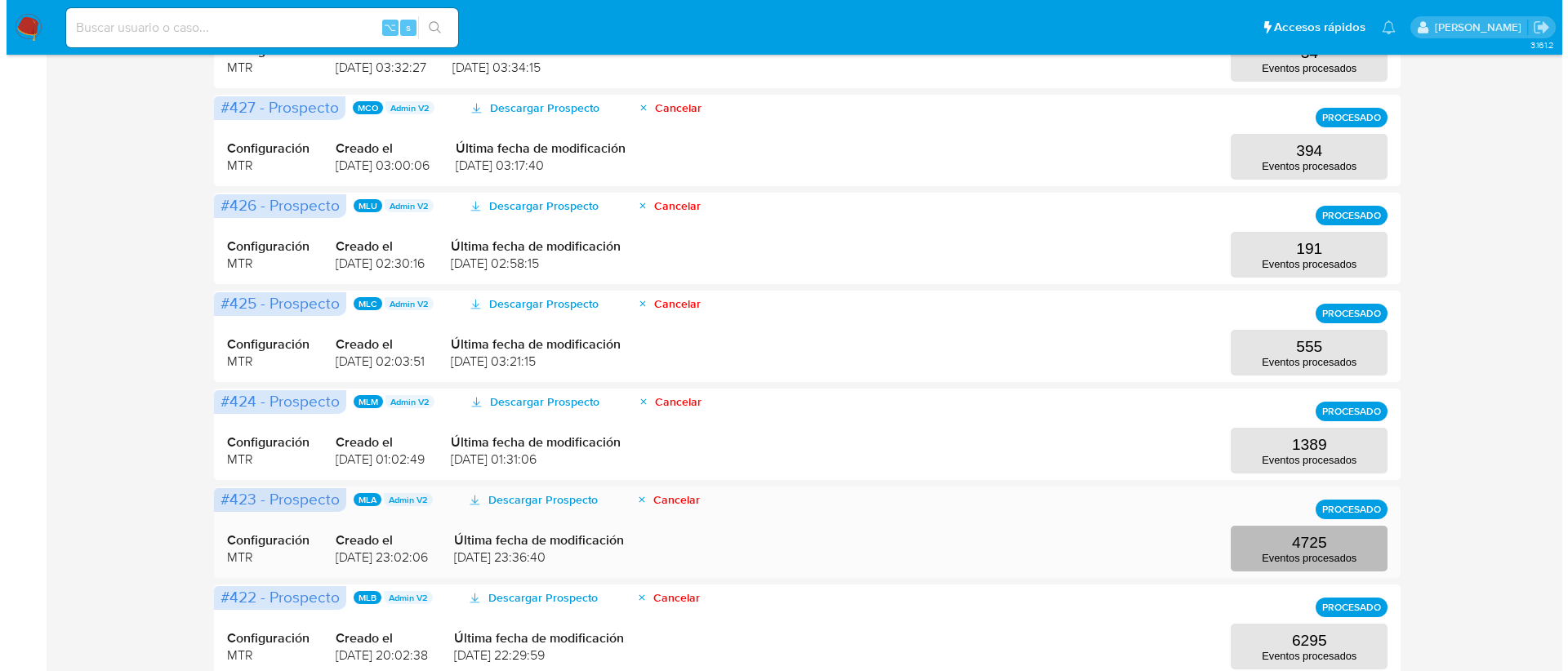
scroll to position [534, 0]
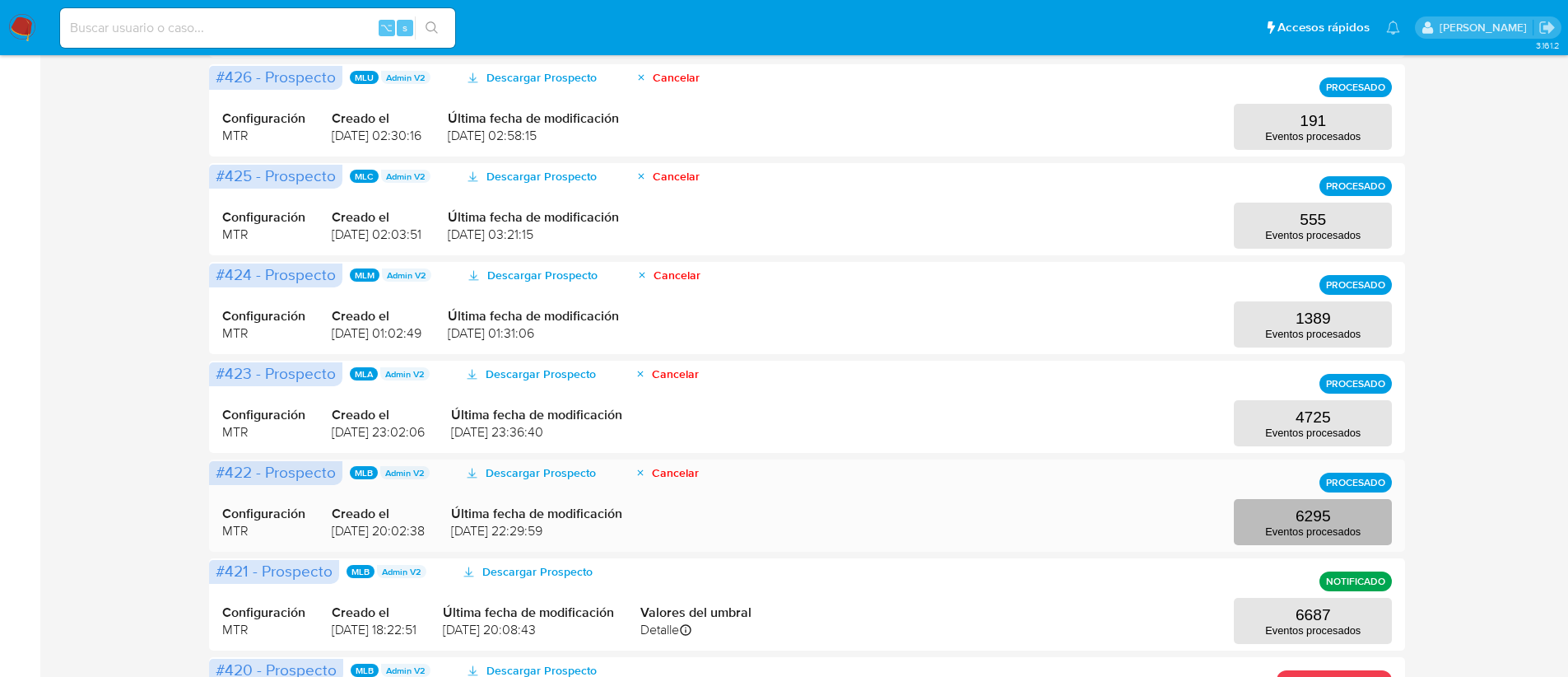
click at [1314, 527] on p "Eventos procesados" at bounding box center [1313, 531] width 95 height 13
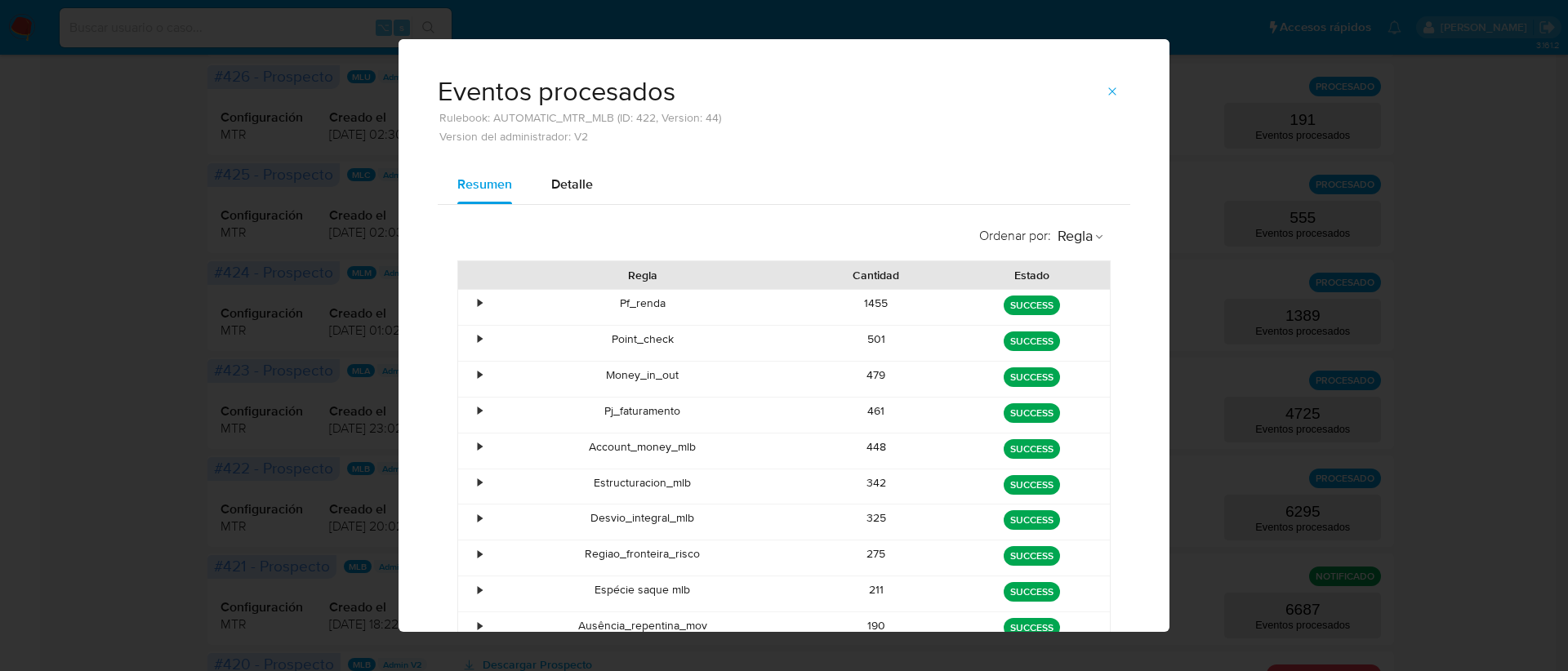
click at [478, 296] on div "•" at bounding box center [480, 303] width 4 height 15
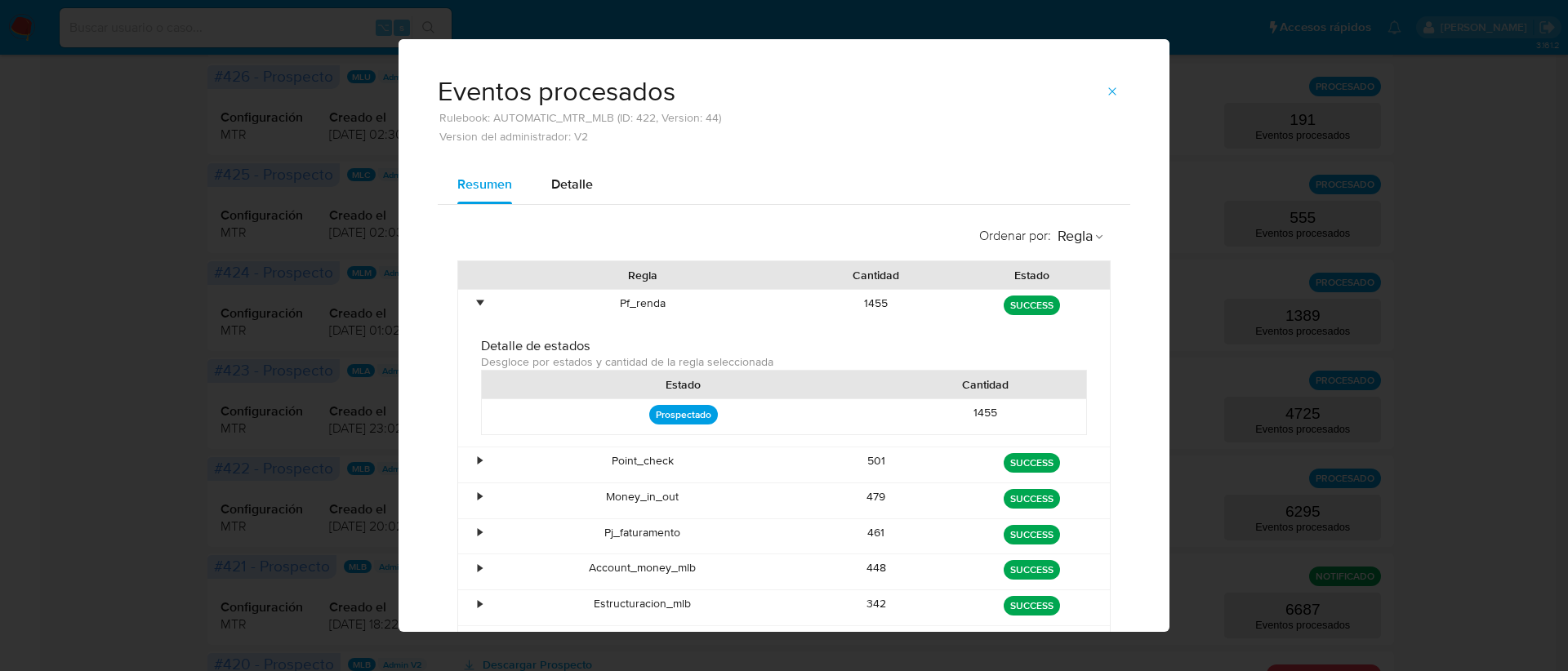
click at [478, 296] on div "•" at bounding box center [480, 303] width 4 height 15
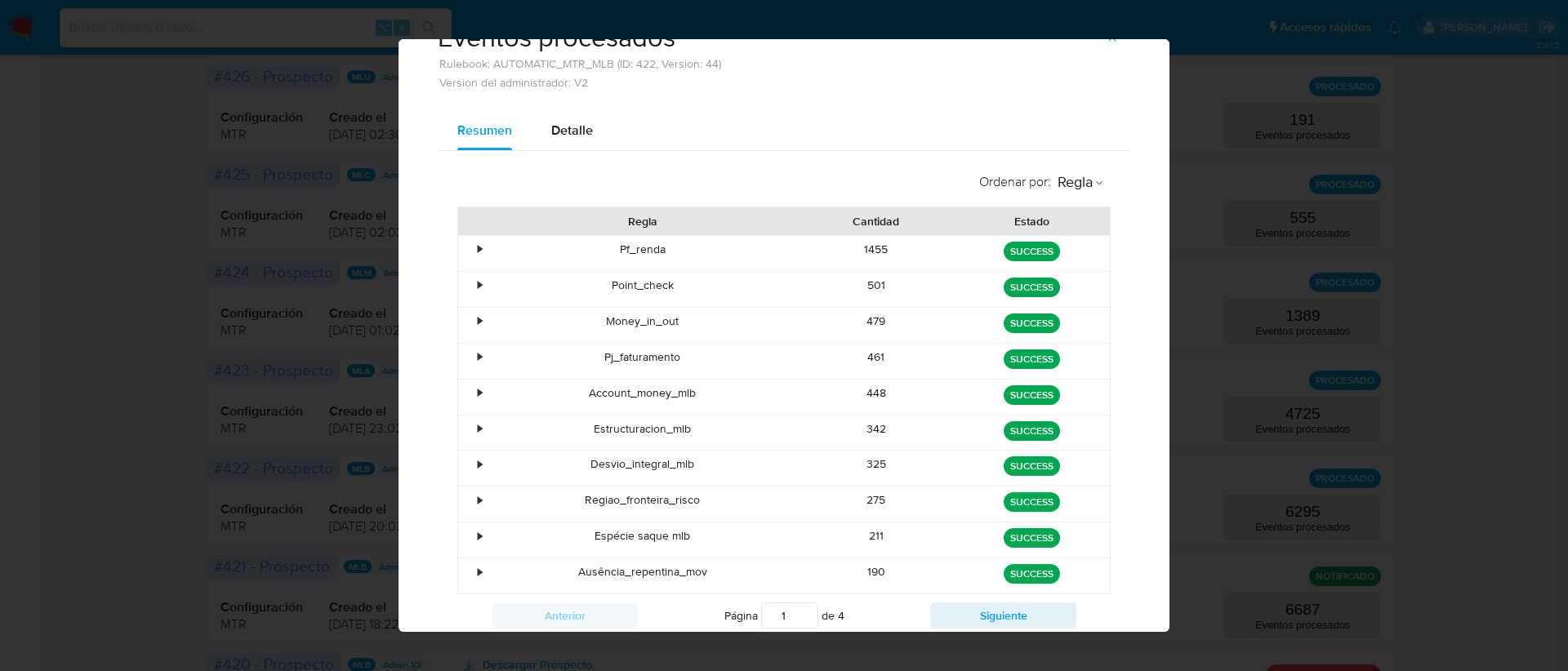
scroll to position [56, 0]
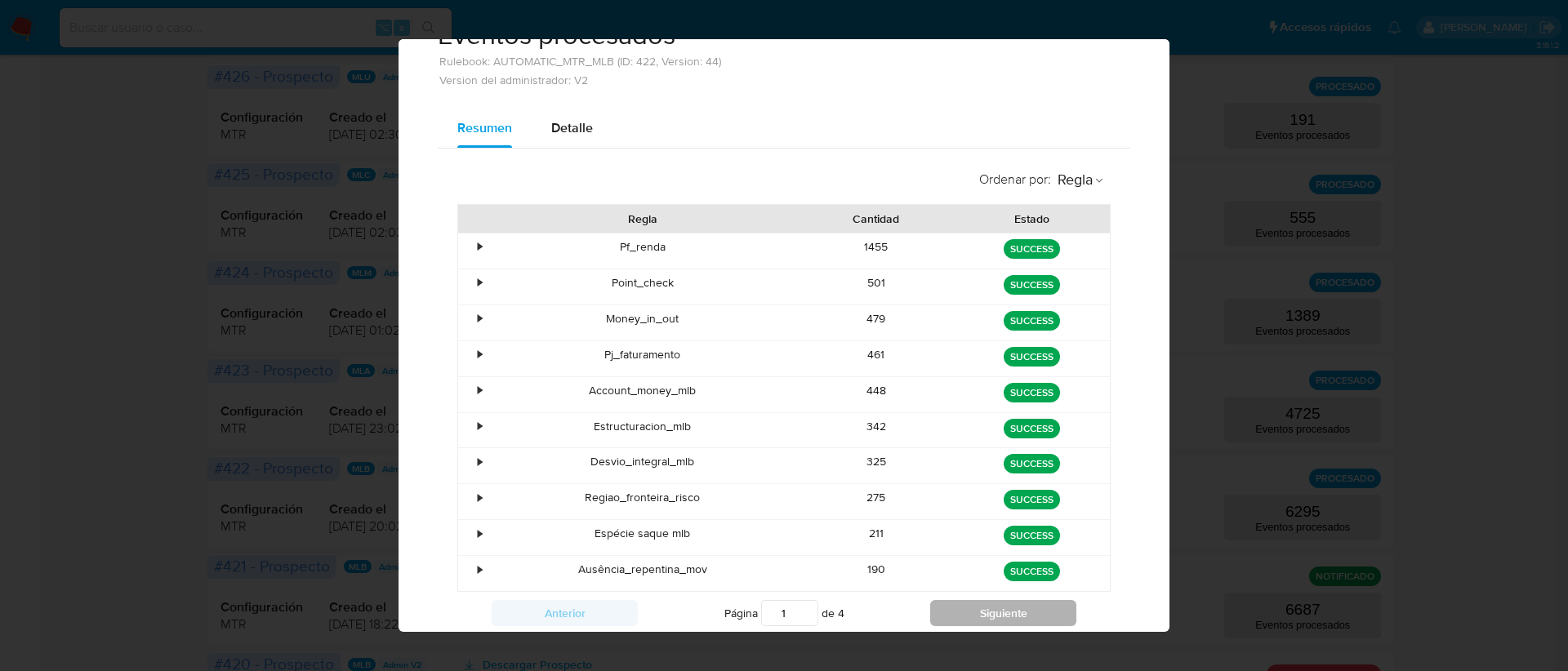
click at [1007, 612] on button "Siguiente" at bounding box center [1003, 613] width 146 height 26
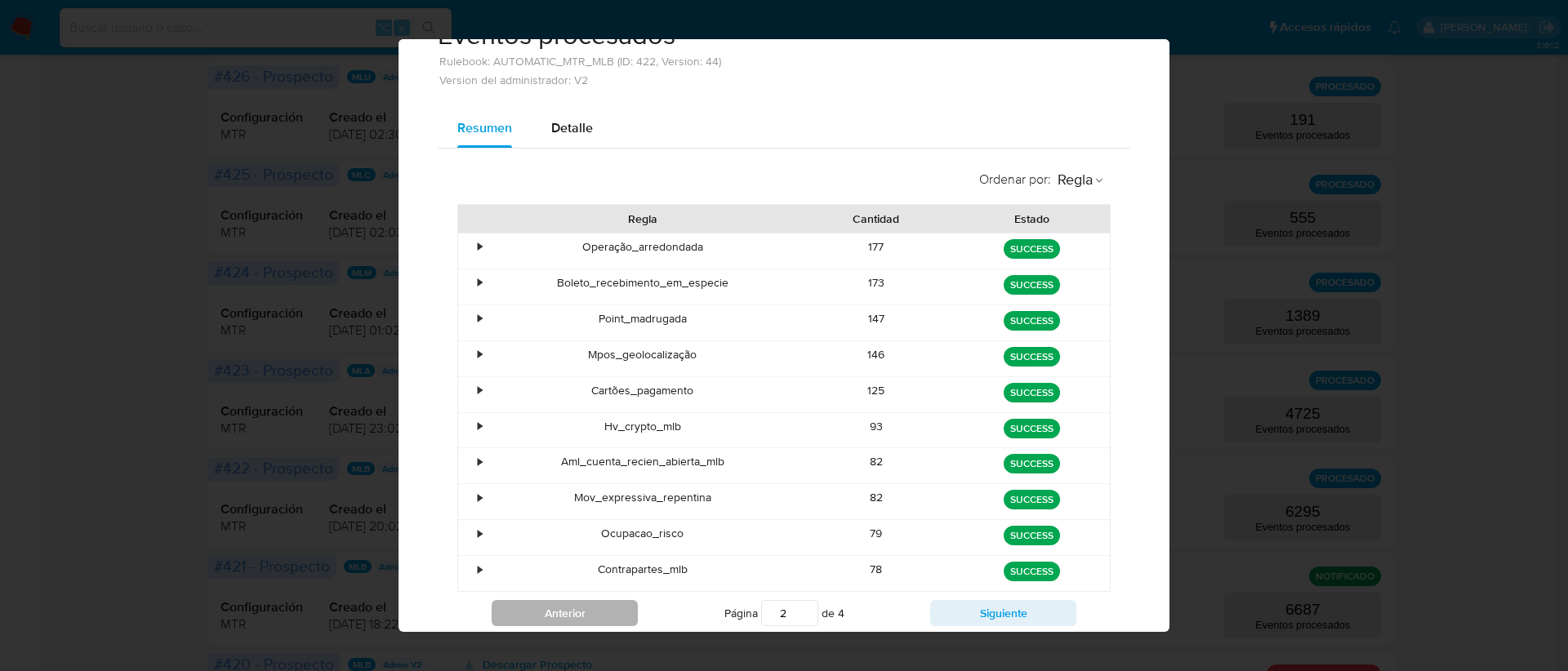
click at [602, 613] on button "Anterior" at bounding box center [564, 613] width 146 height 26
type input "1"
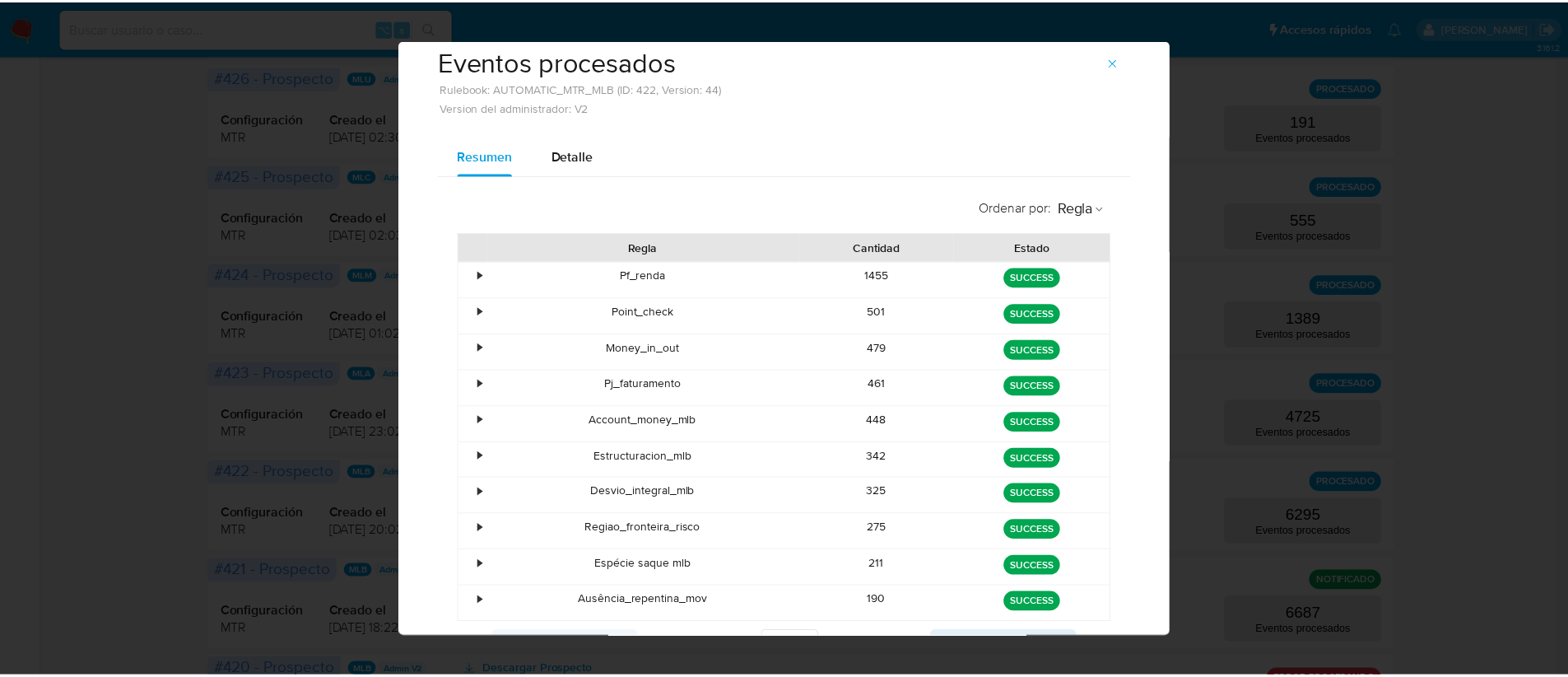
scroll to position [0, 0]
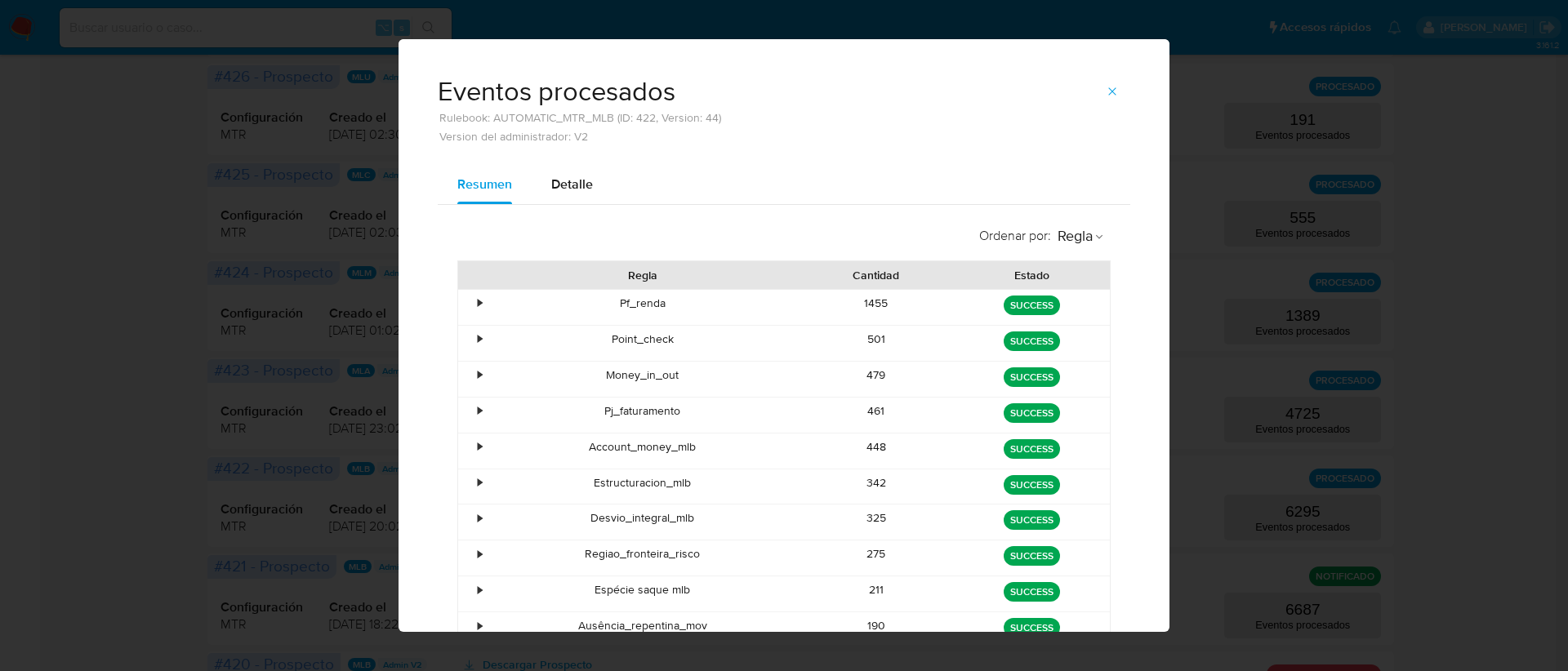
click at [1110, 93] on icon "button" at bounding box center [1113, 92] width 13 height 13
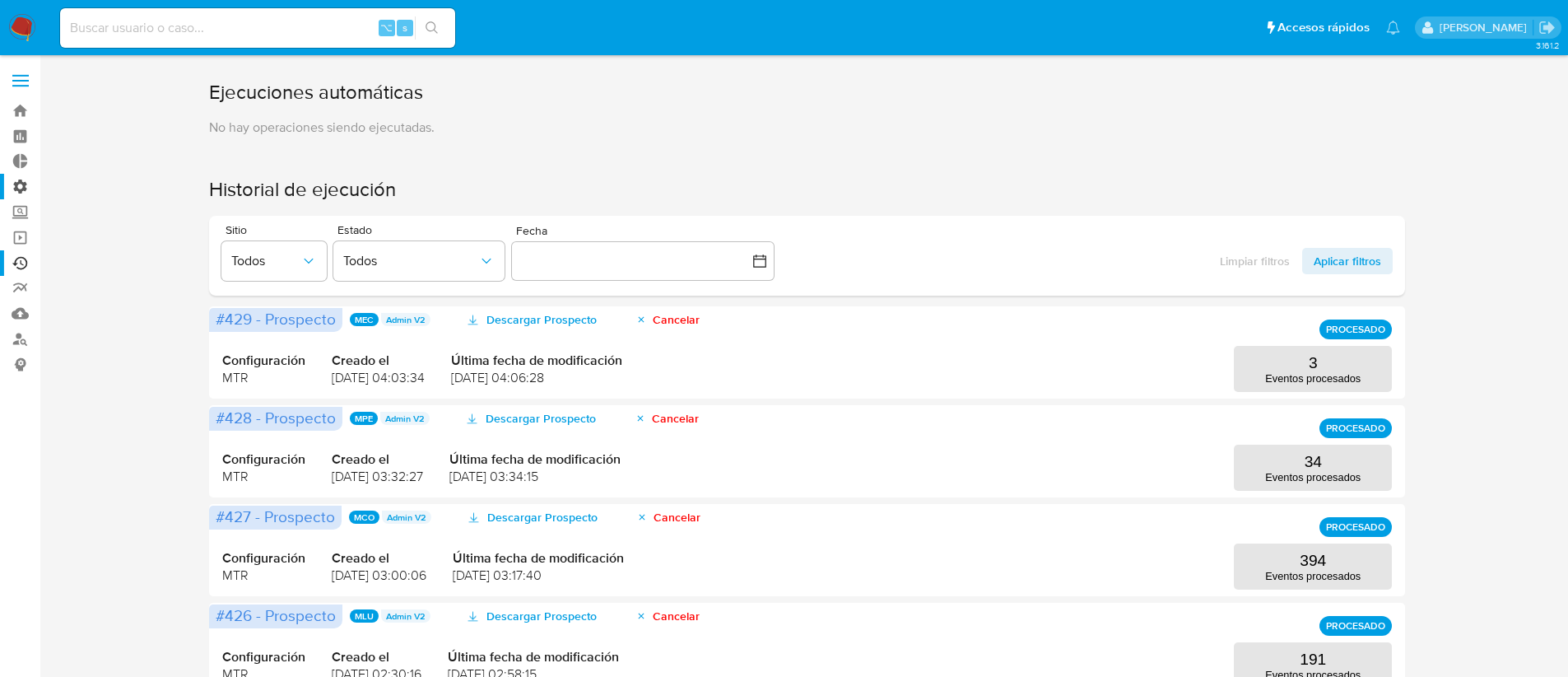
click at [13, 181] on label "Administración" at bounding box center [97, 186] width 196 height 25
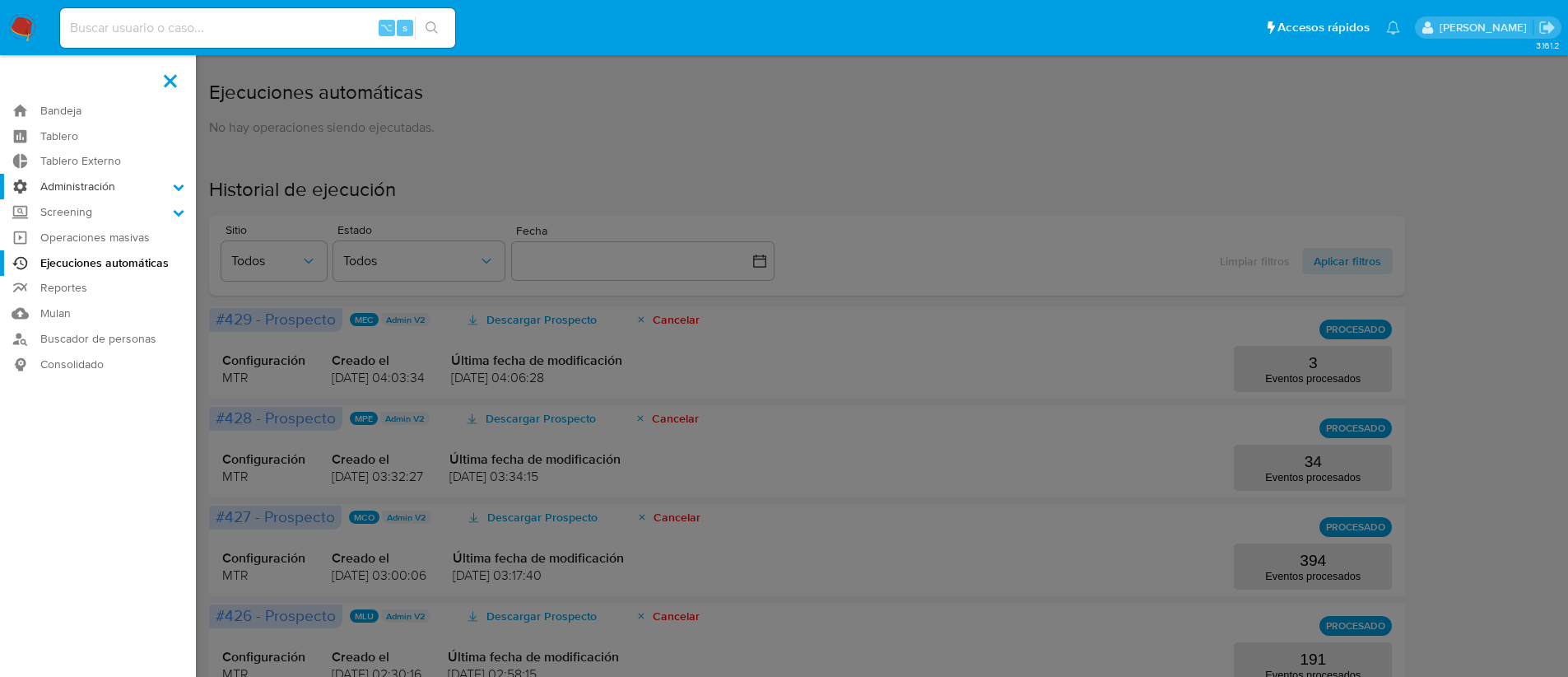
click at [0, 0] on input "Administración" at bounding box center [0, 0] width 0 height 0
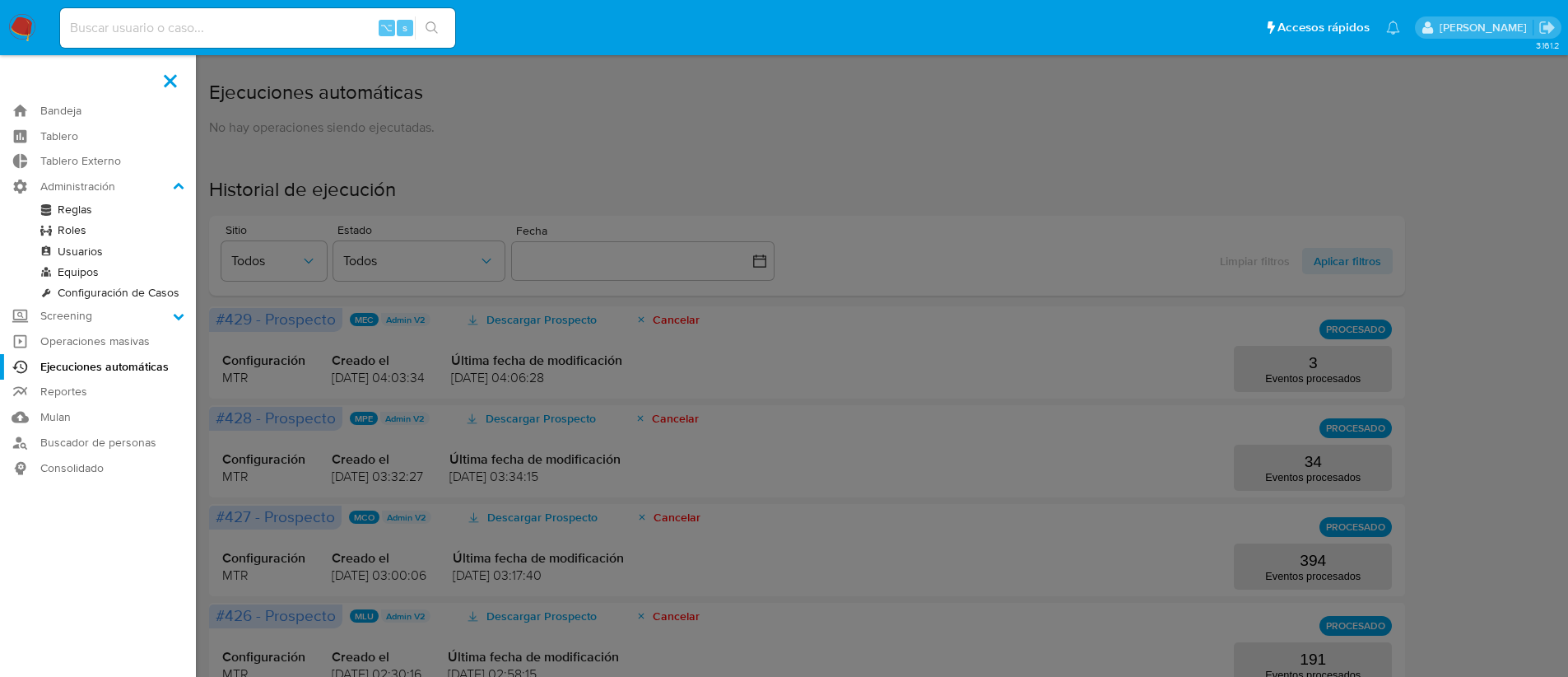
click at [590, 168] on label at bounding box center [784, 338] width 1568 height 677
click at [0, 0] on input "checkbox" at bounding box center [0, 0] width 0 height 0
